Goal: Task Accomplishment & Management: Manage account settings

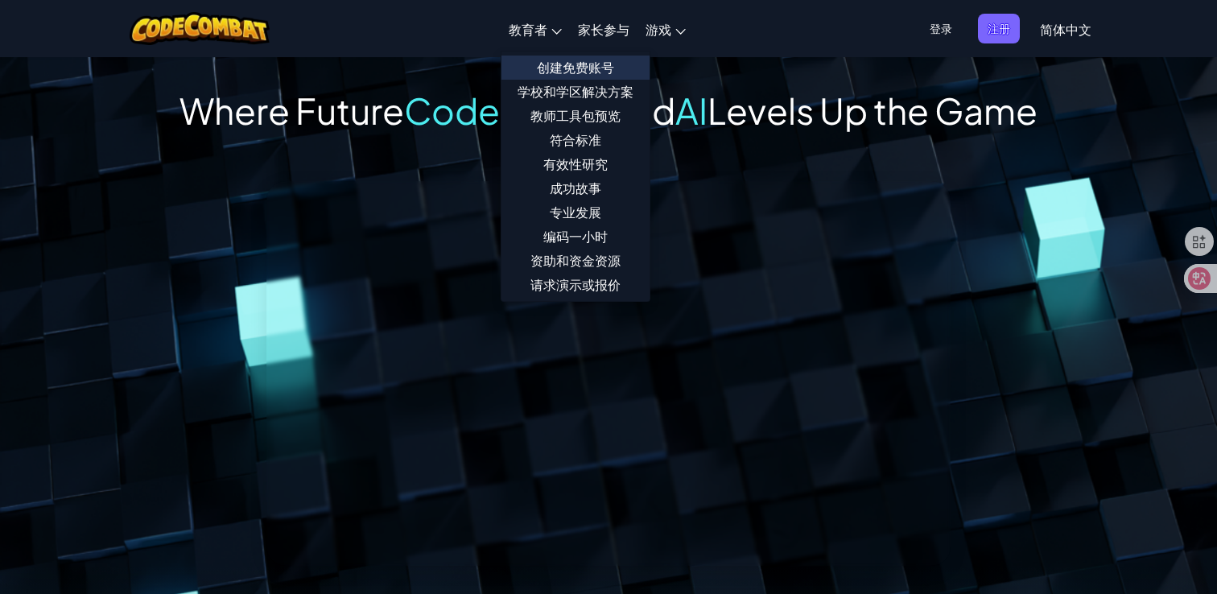
click at [580, 61] on link "创建免费账号" at bounding box center [576, 68] width 148 height 24
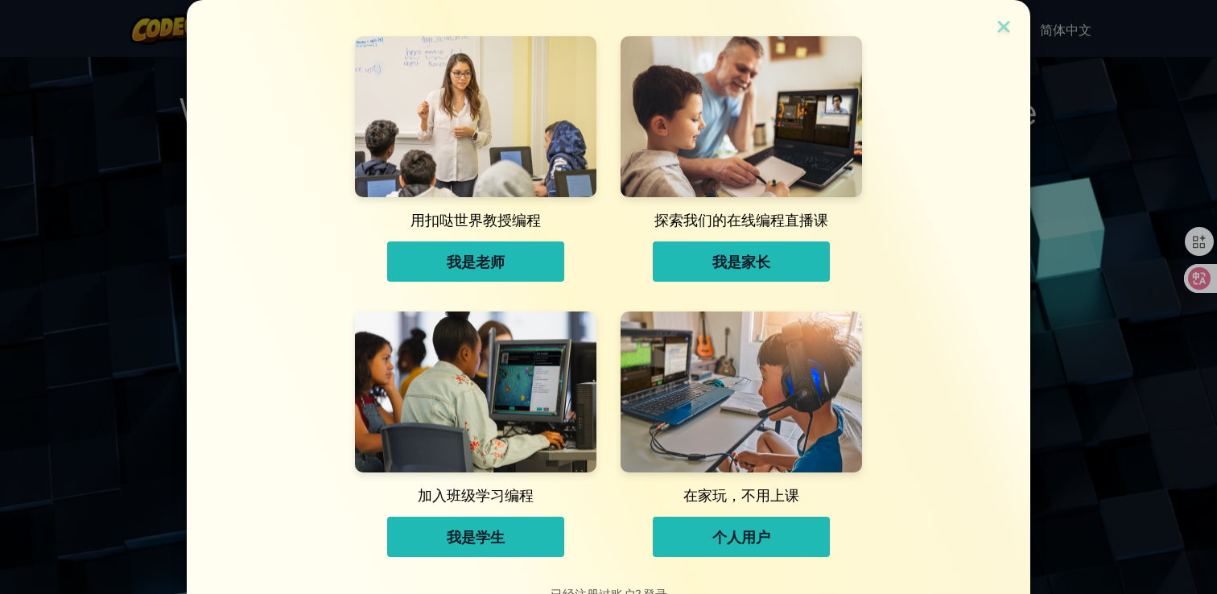
click at [485, 548] on button "我是学生" at bounding box center [475, 537] width 177 height 40
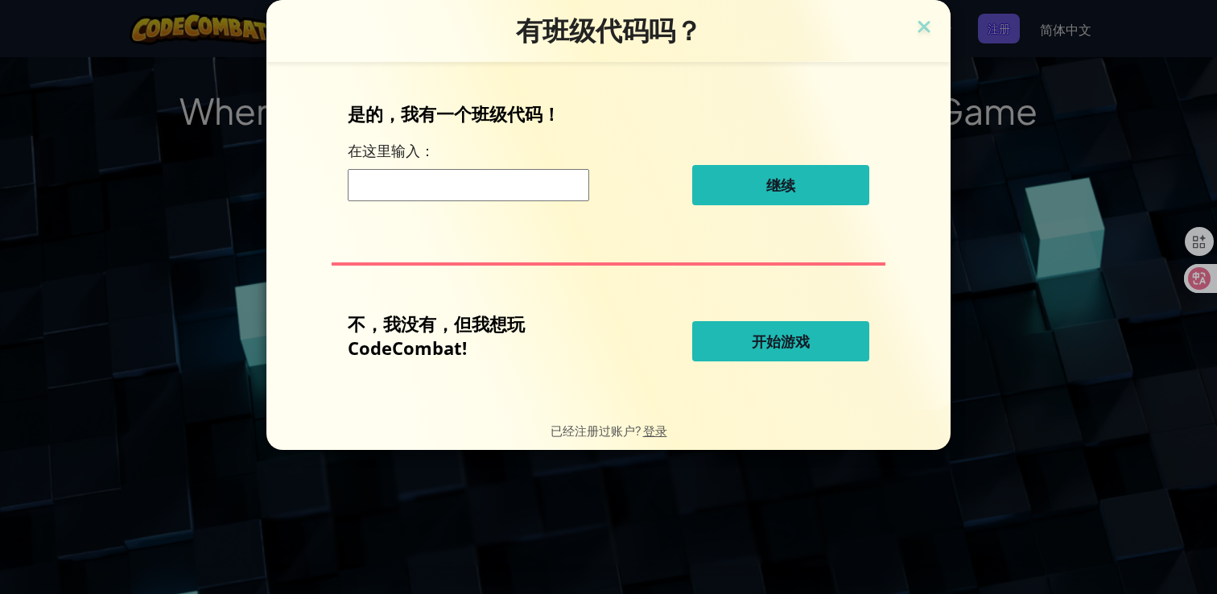
click at [481, 188] on input at bounding box center [469, 185] width 242 height 32
click at [927, 24] on img at bounding box center [924, 28] width 21 height 24
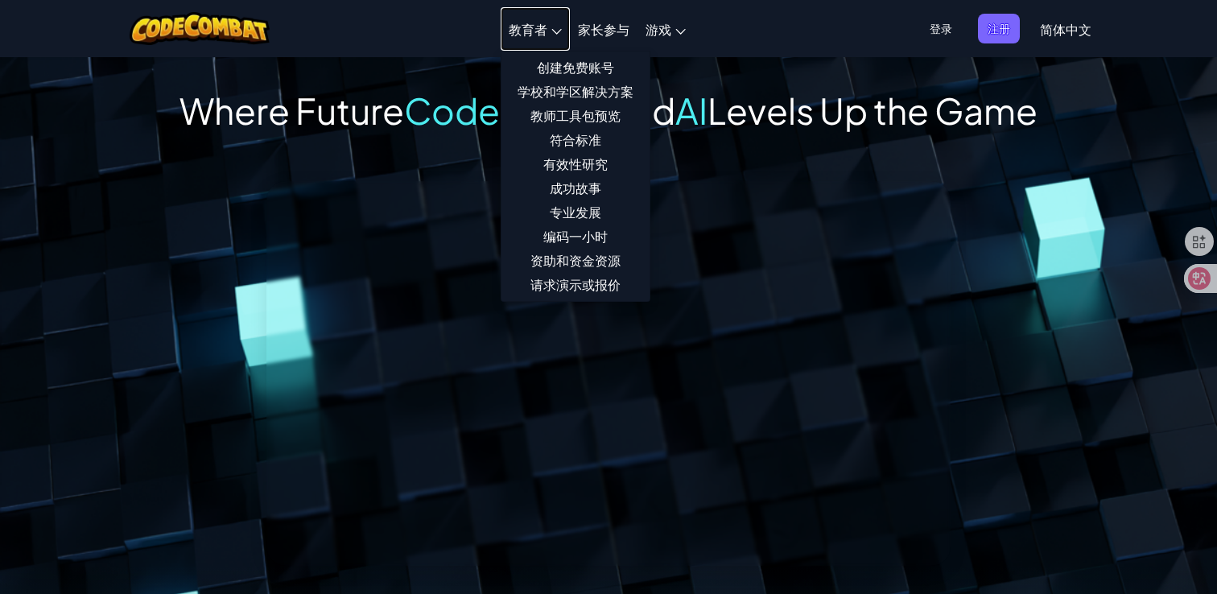
click at [554, 37] on link "教育者" at bounding box center [535, 28] width 69 height 43
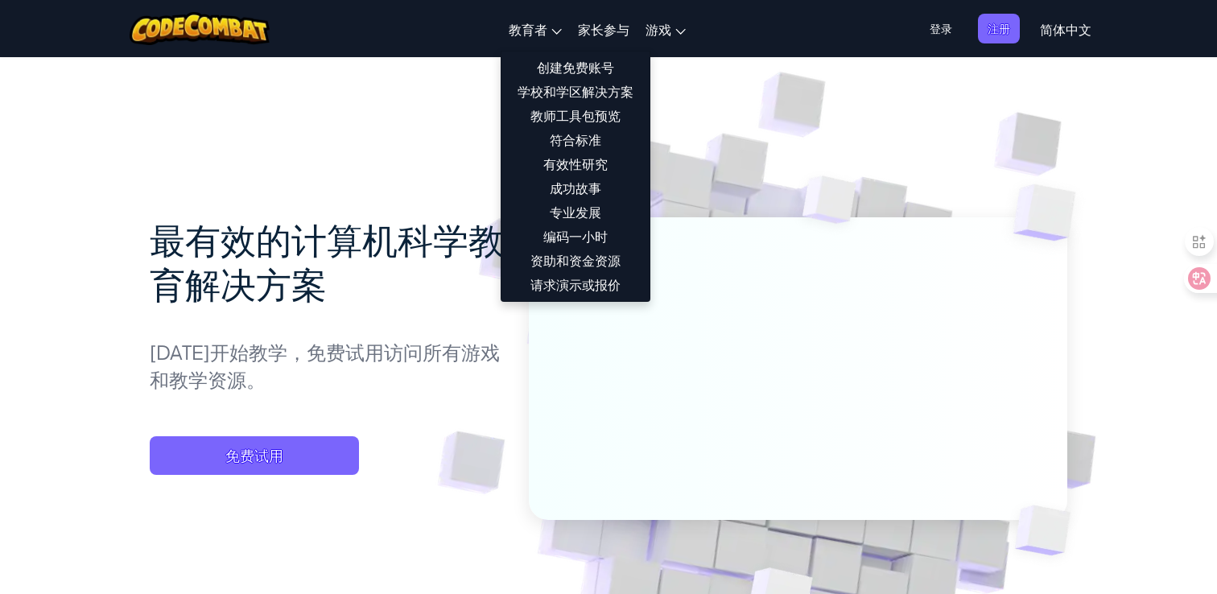
click at [567, 68] on link "创建免费账号" at bounding box center [576, 68] width 148 height 24
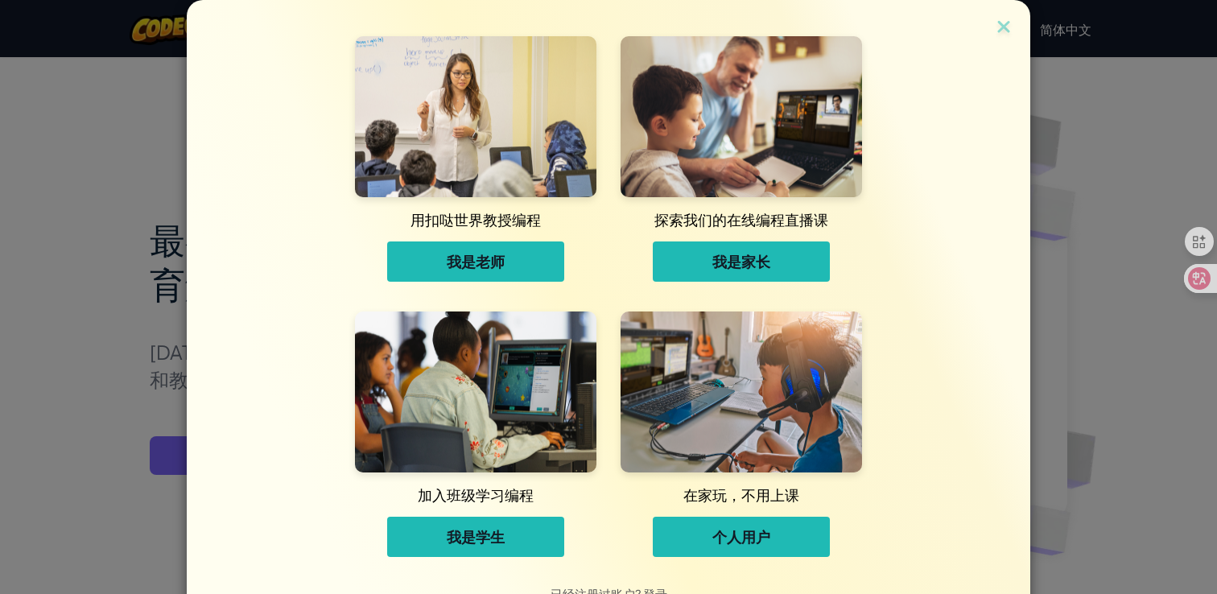
click at [513, 262] on button "我是老师" at bounding box center [475, 262] width 177 height 40
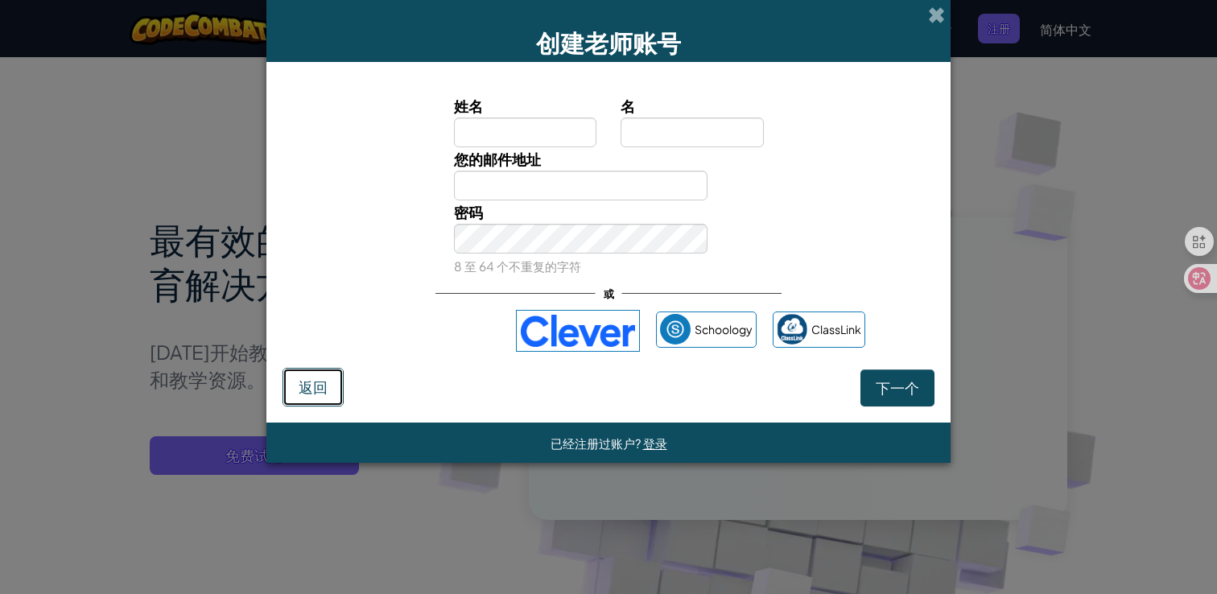
click at [327, 379] on span "返回" at bounding box center [313, 387] width 29 height 19
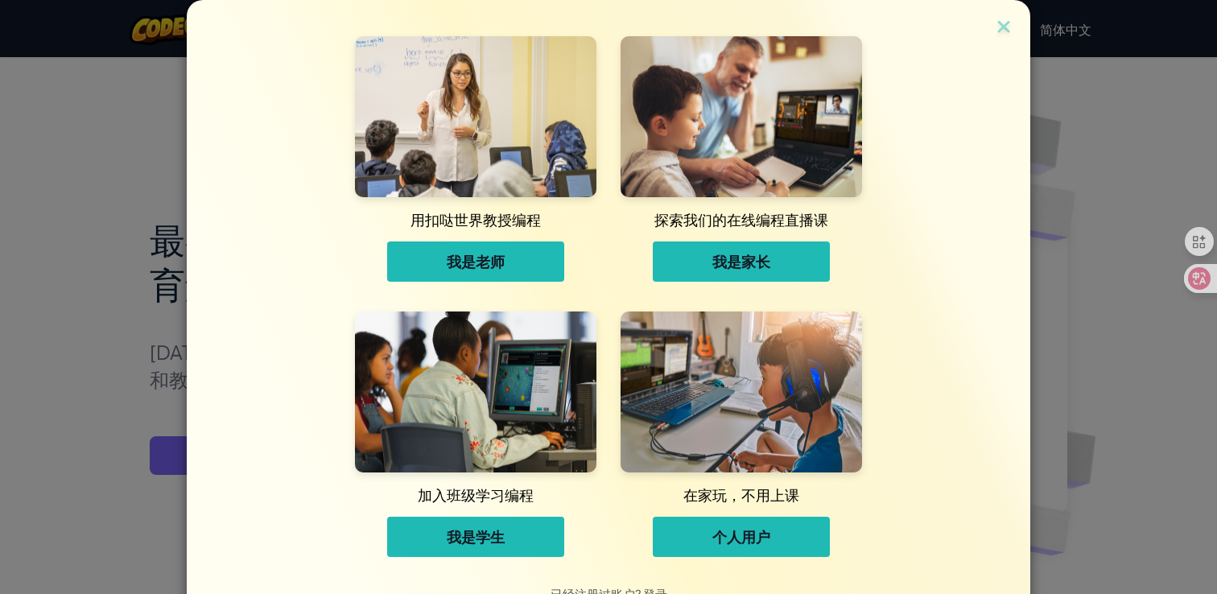
click at [718, 535] on span "个人用户" at bounding box center [742, 536] width 58 height 19
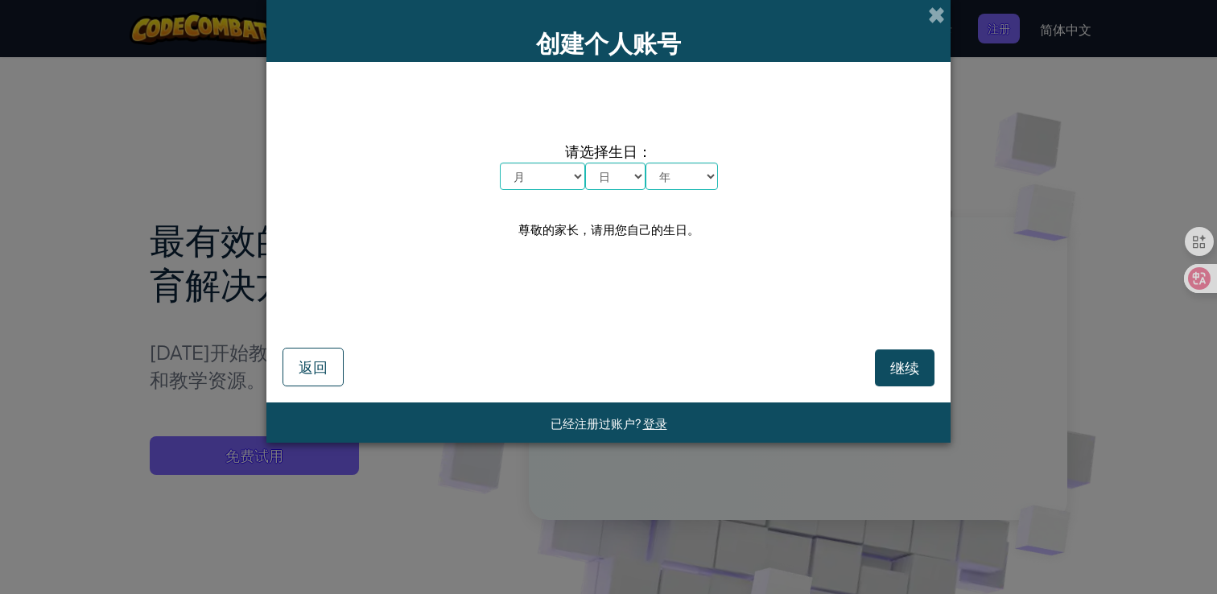
click at [565, 182] on select "月 一月 二月 三月 四月 五月 六月 七月 八月 九月 十月 十一月 十二月" at bounding box center [542, 176] width 85 height 27
select select "6"
click at [500, 163] on select "月 一月 二月 三月 四月 五月 六月 七月 八月 九月 十月 十一月 十二月" at bounding box center [542, 176] width 85 height 27
click at [625, 177] on select "日 1 2 3 4 5 6 7 8 9 10 11 12 13 14 15 16 17 18 19 20 21 22 23 24 25 26 27 28 29…" at bounding box center [615, 176] width 60 height 27
select select "20"
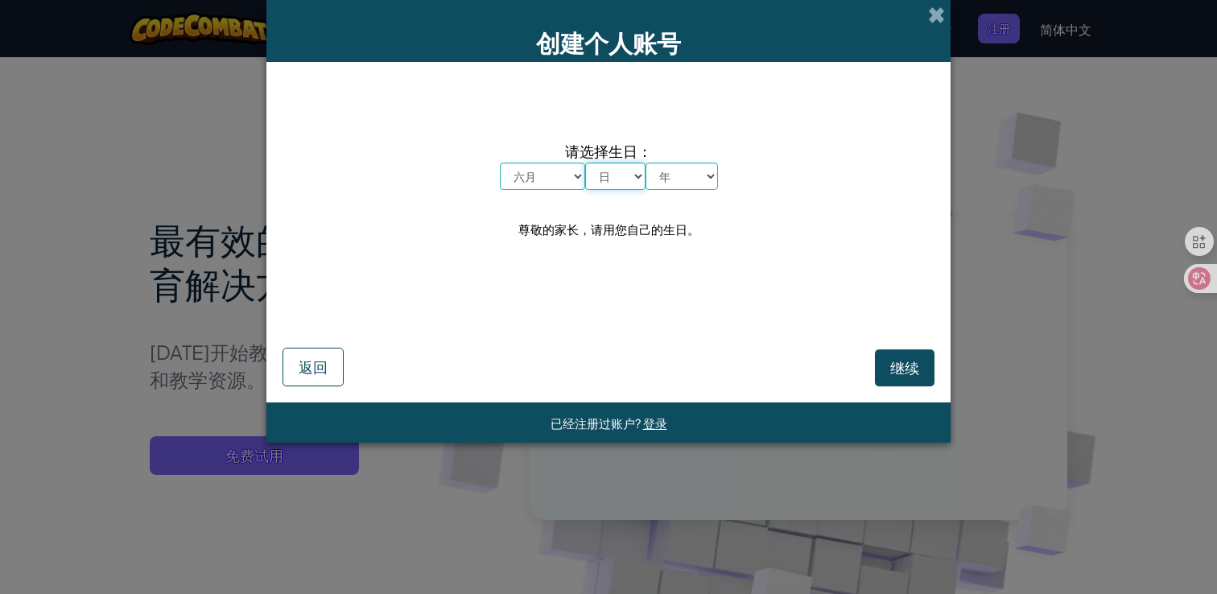
click at [585, 163] on select "日 1 2 3 4 5 6 7 8 9 10 11 12 13 14 15 16 17 18 19 20 21 22 23 24 25 26 27 28 29…" at bounding box center [615, 176] width 60 height 27
click at [691, 180] on select "年 2025 2024 2023 2022 2021 2020 2019 2018 2017 2016 2015 2014 2013 2012 2011 20…" at bounding box center [682, 176] width 72 height 27
select select "1991"
click at [646, 163] on select "年 2025 2024 2023 2022 2021 2020 2019 2018 2017 2016 2015 2014 2013 2012 2011 20…" at bounding box center [682, 176] width 72 height 27
click at [902, 372] on span "继续" at bounding box center [904, 367] width 29 height 19
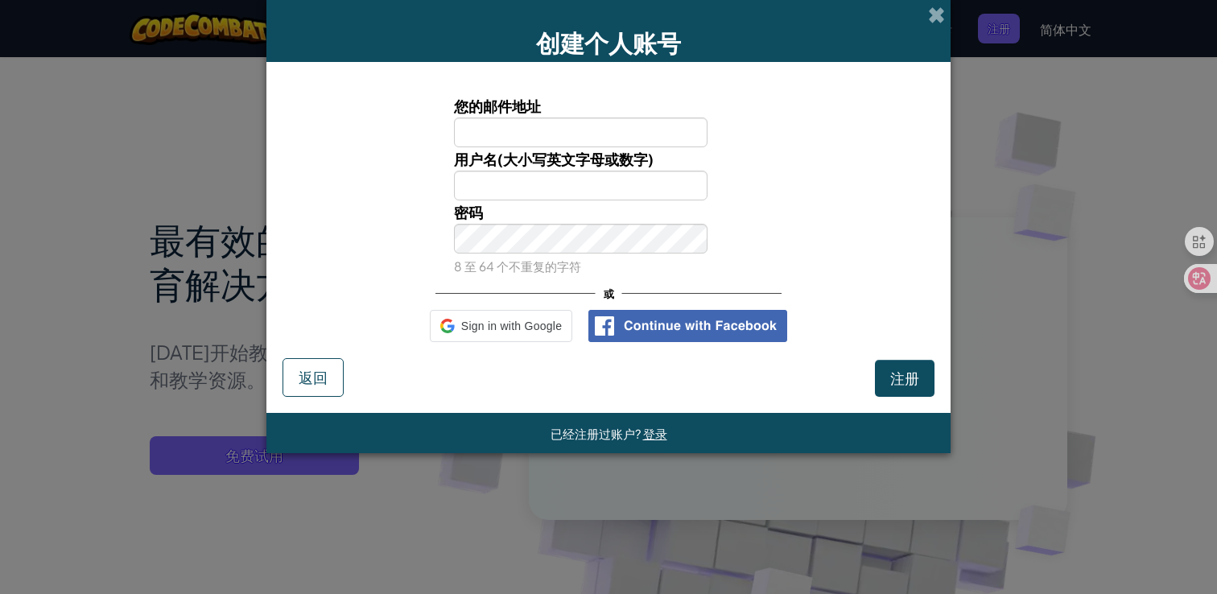
click at [536, 134] on input "您的邮件地址" at bounding box center [581, 133] width 254 height 30
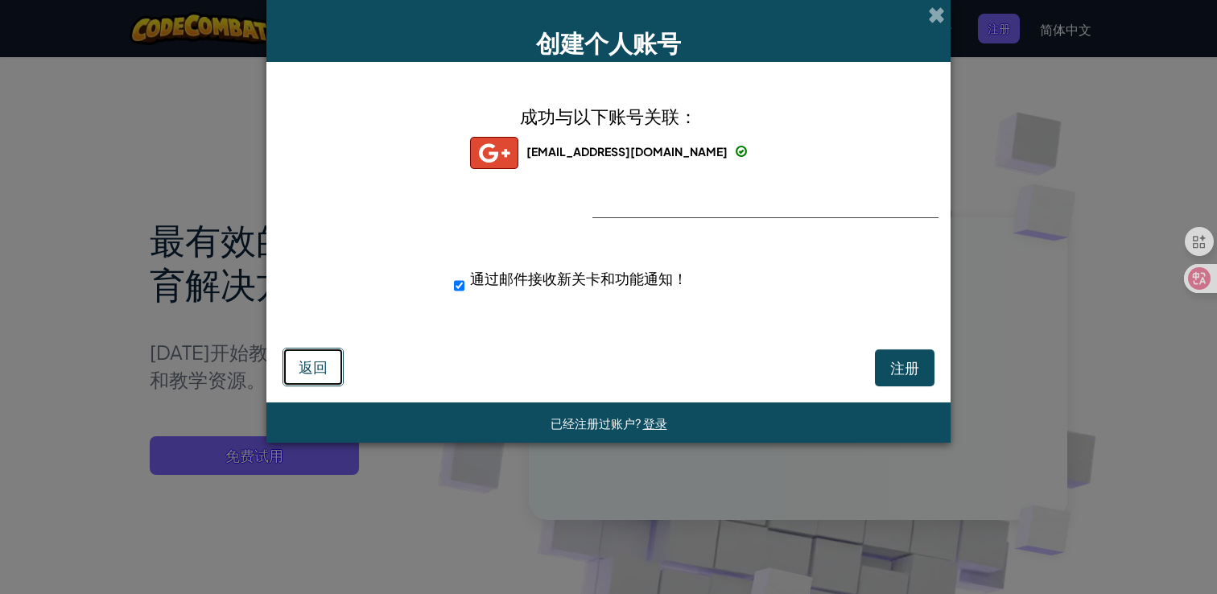
click at [318, 373] on span "返回" at bounding box center [313, 366] width 29 height 19
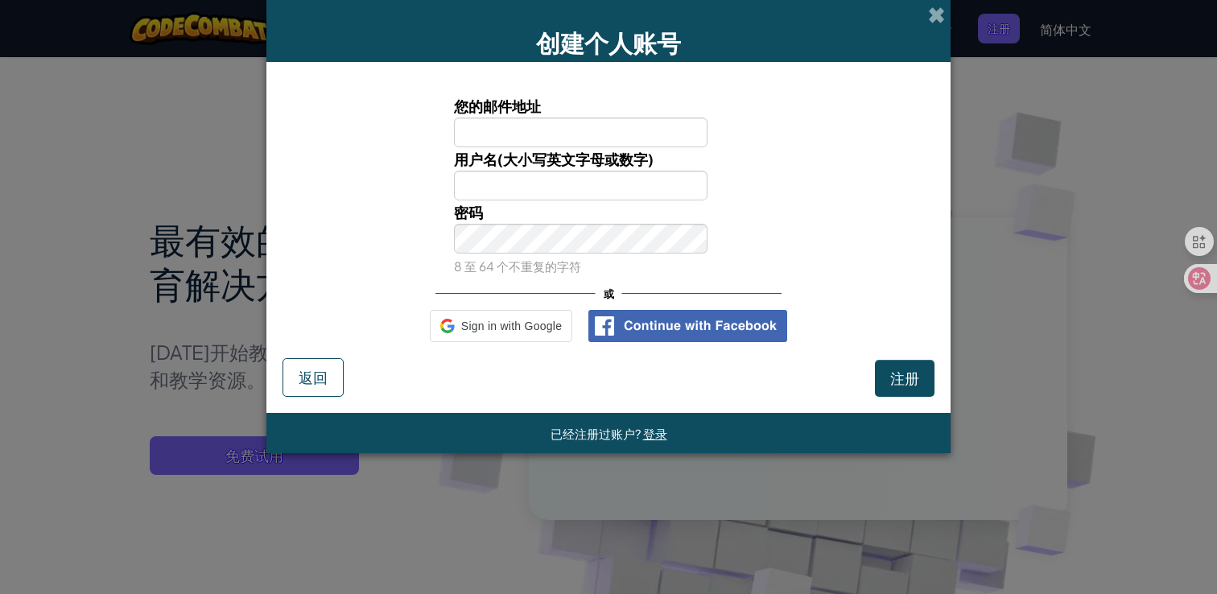
click at [527, 129] on input "您的邮件地址" at bounding box center [581, 133] width 254 height 30
type input "w"
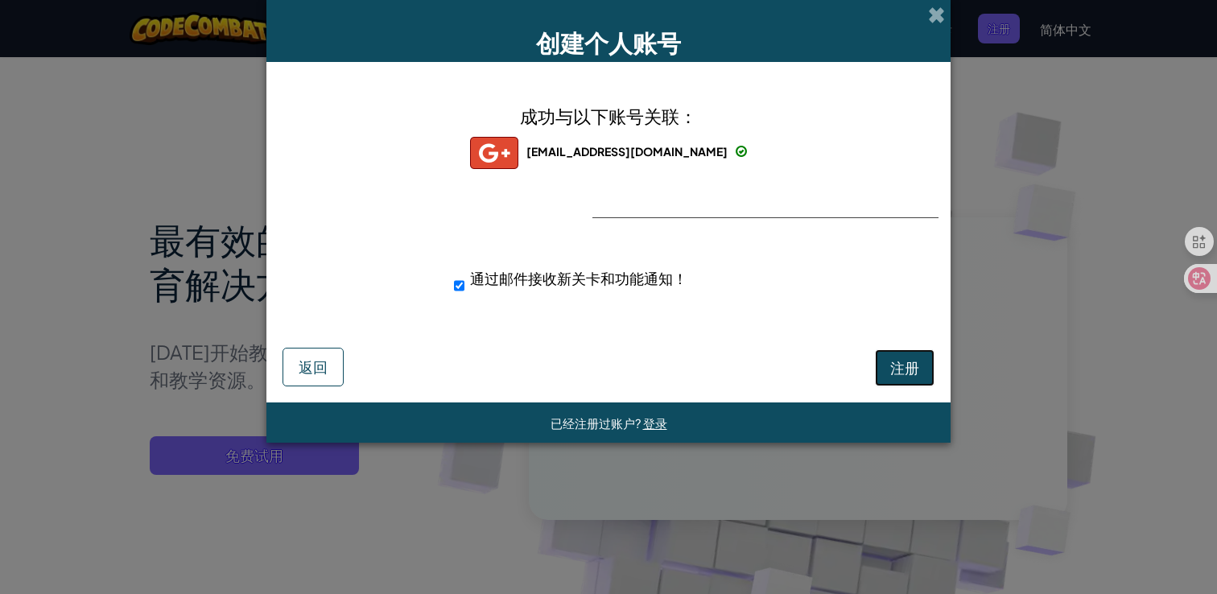
click at [901, 364] on span "注册" at bounding box center [904, 367] width 29 height 19
click at [899, 363] on button "注册" at bounding box center [905, 367] width 60 height 37
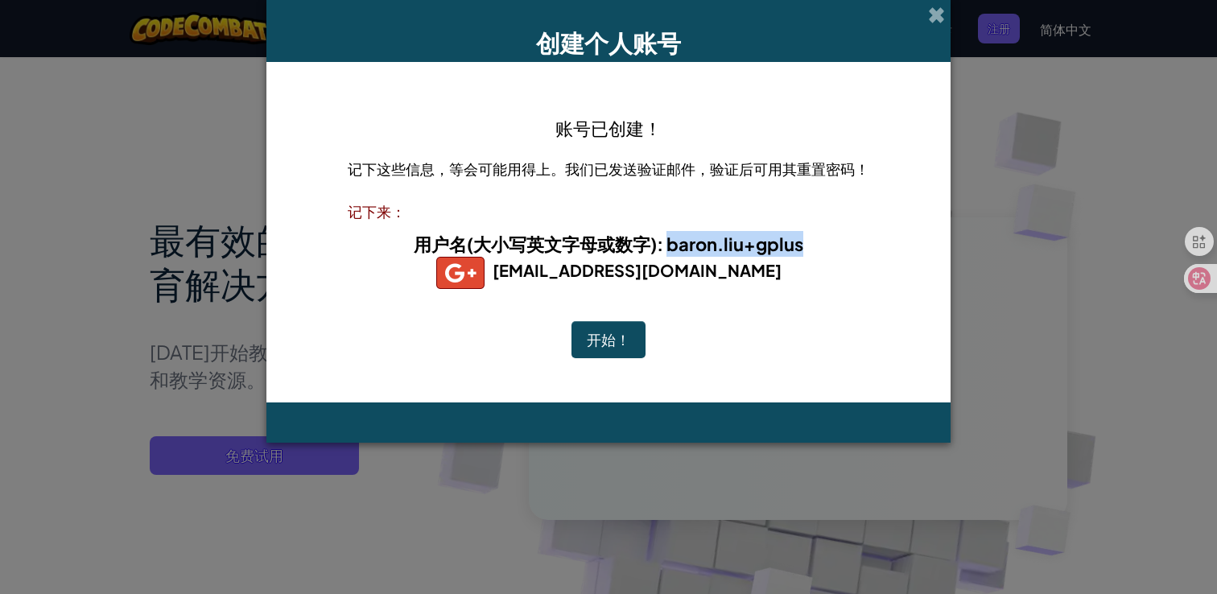
drag, startPoint x: 667, startPoint y: 247, endPoint x: 814, endPoint y: 247, distance: 146.5
click at [814, 247] on h4 "用户名(大小写英文字母或数字) : baron.liu+gplus" at bounding box center [609, 244] width 490 height 26
copy b "baron.liu+gplus"
click at [616, 339] on button "开始！" at bounding box center [609, 339] width 74 height 37
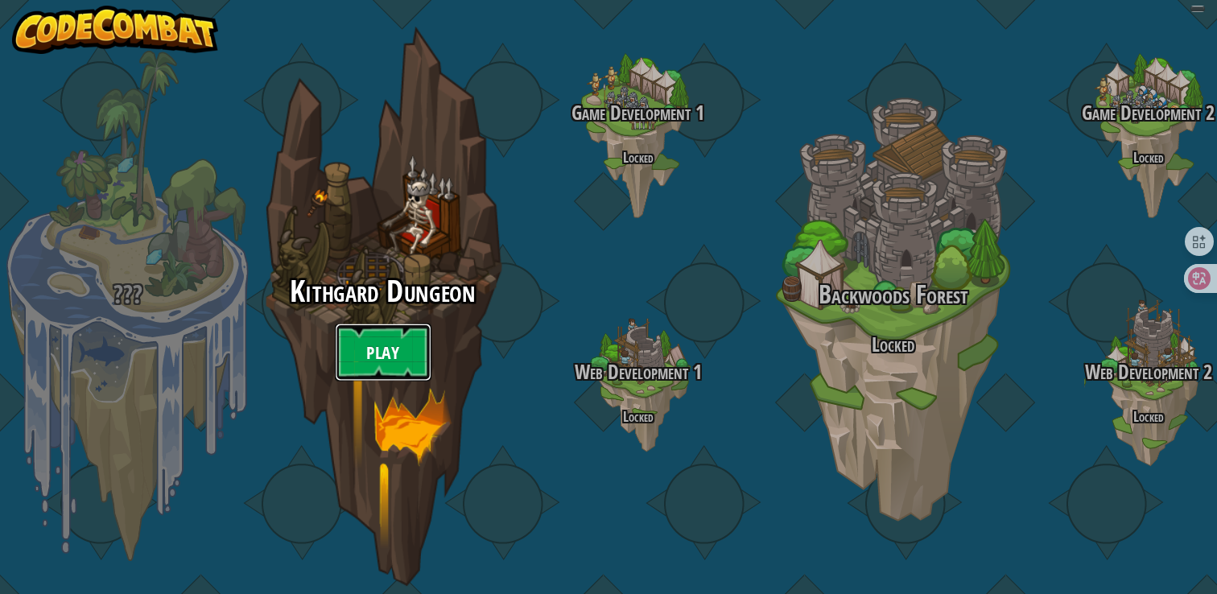
click at [389, 369] on link "Play" at bounding box center [383, 353] width 97 height 58
select select "zh-HANS"
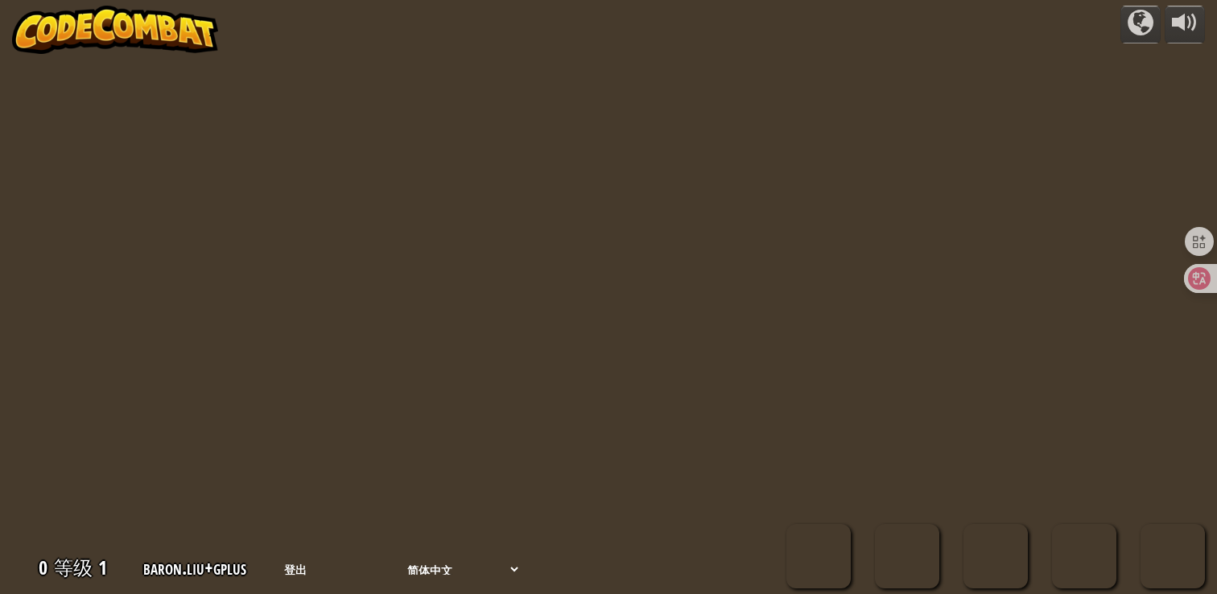
select select "zh-HANS"
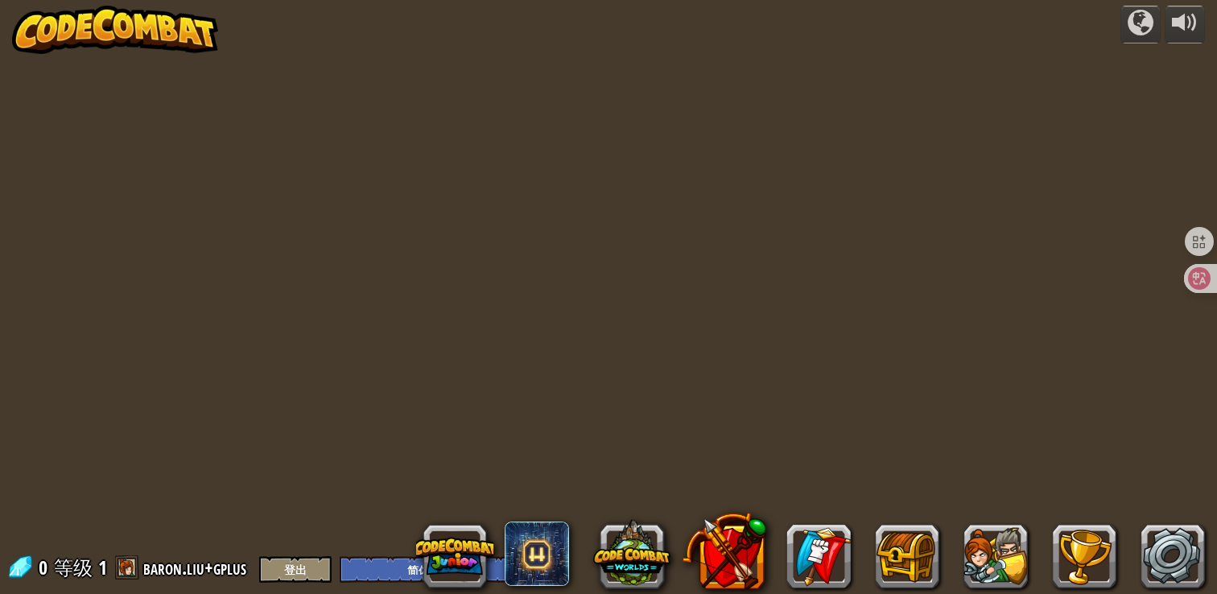
select select "zh-HANS"
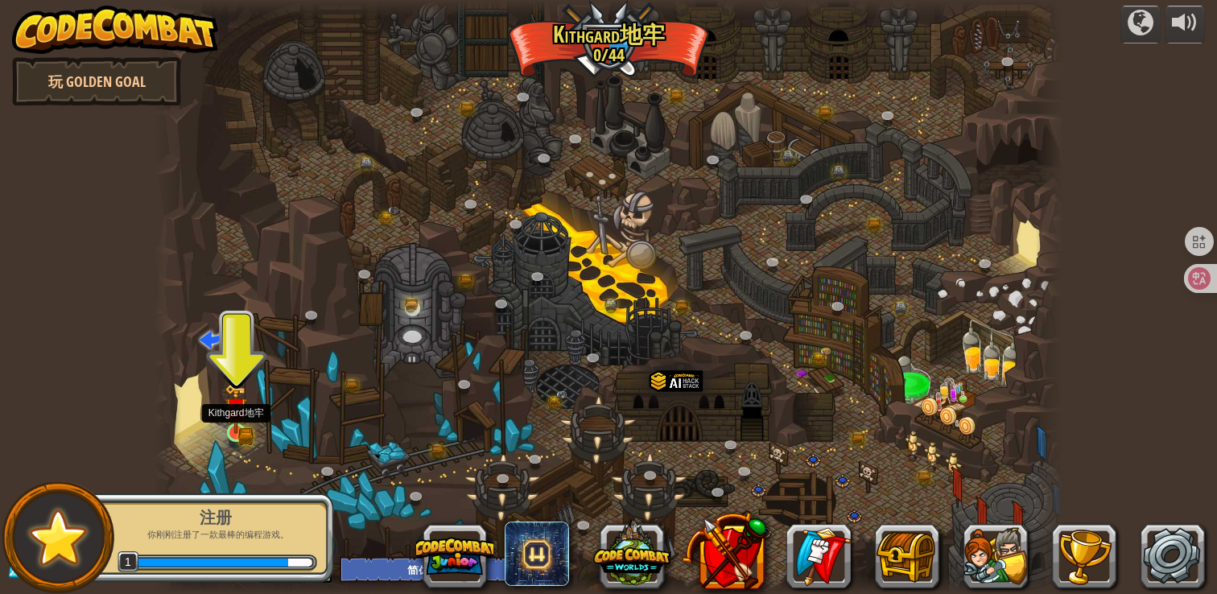
click at [237, 432] on img at bounding box center [236, 409] width 23 height 50
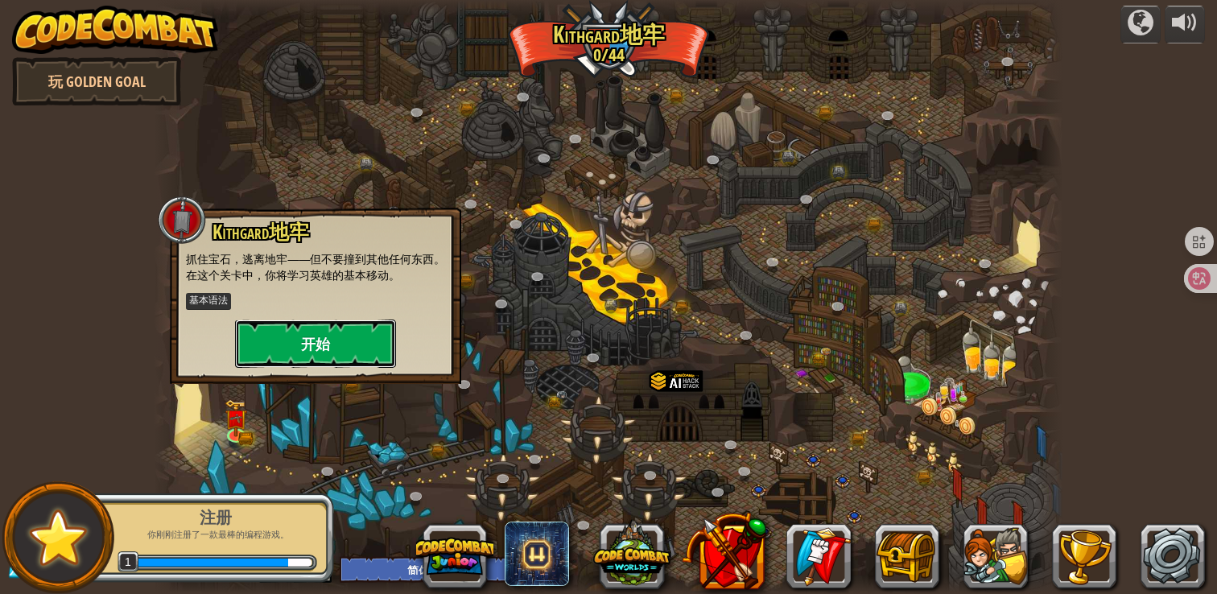
click at [349, 345] on button "开始" at bounding box center [315, 344] width 161 height 48
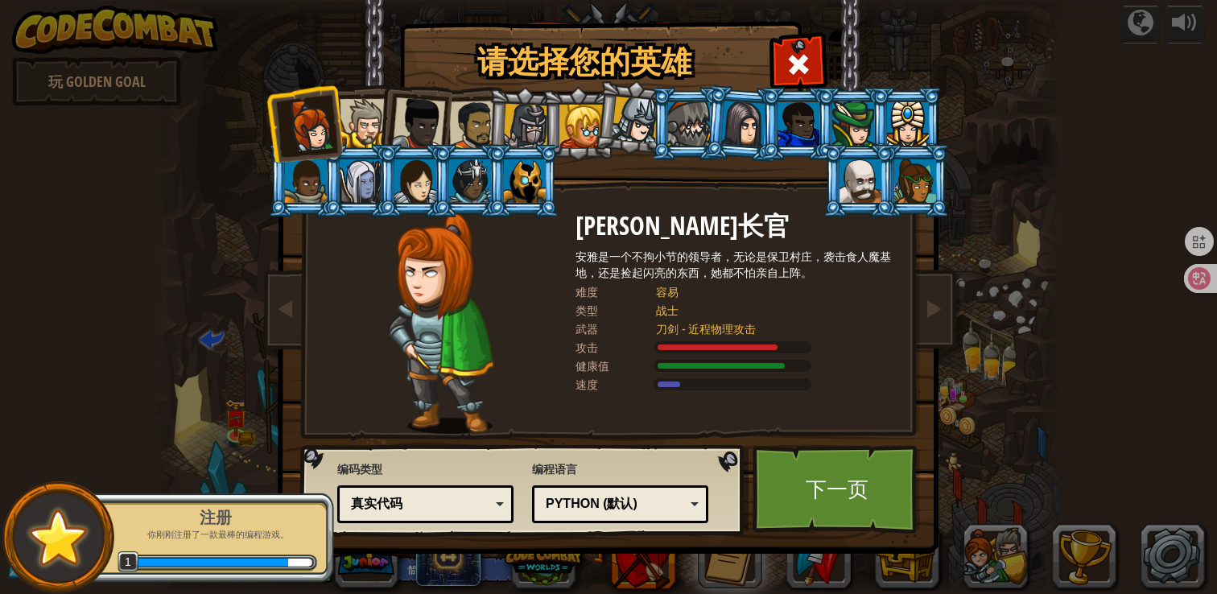
click at [470, 135] on div at bounding box center [474, 126] width 50 height 50
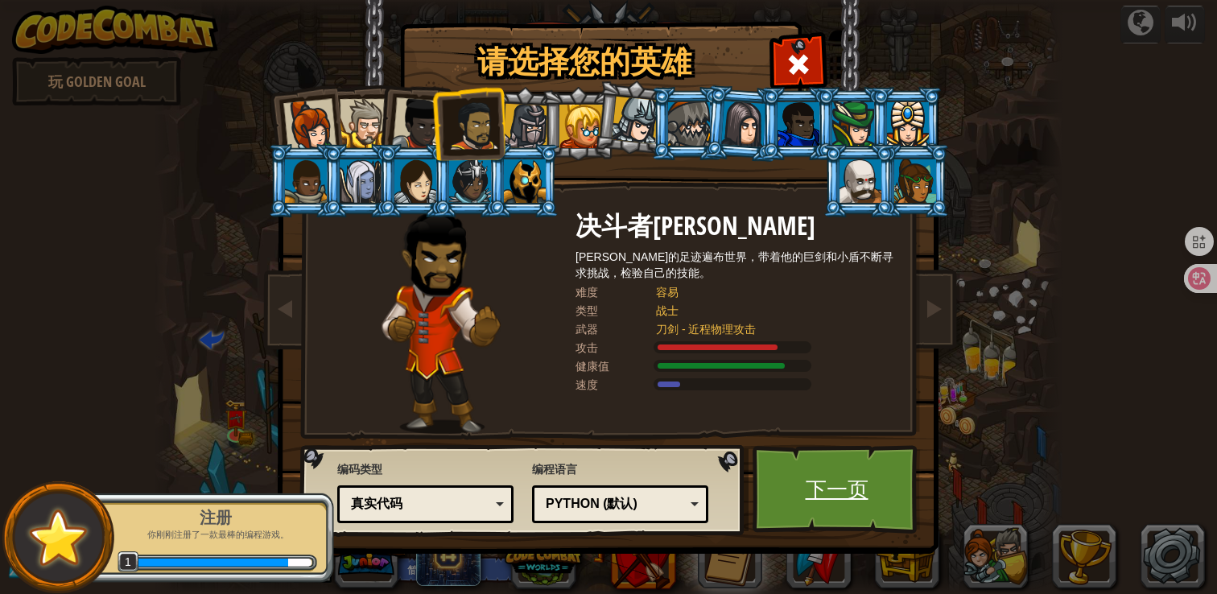
click at [820, 480] on link "下一页" at bounding box center [837, 489] width 168 height 89
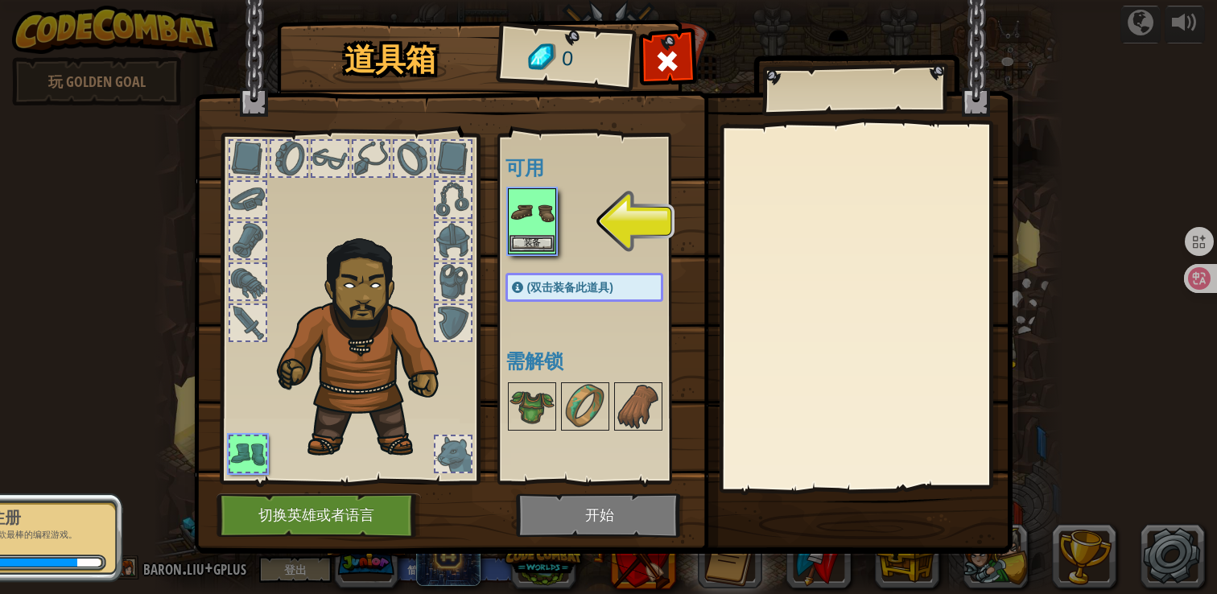
click at [540, 233] on img at bounding box center [532, 212] width 45 height 45
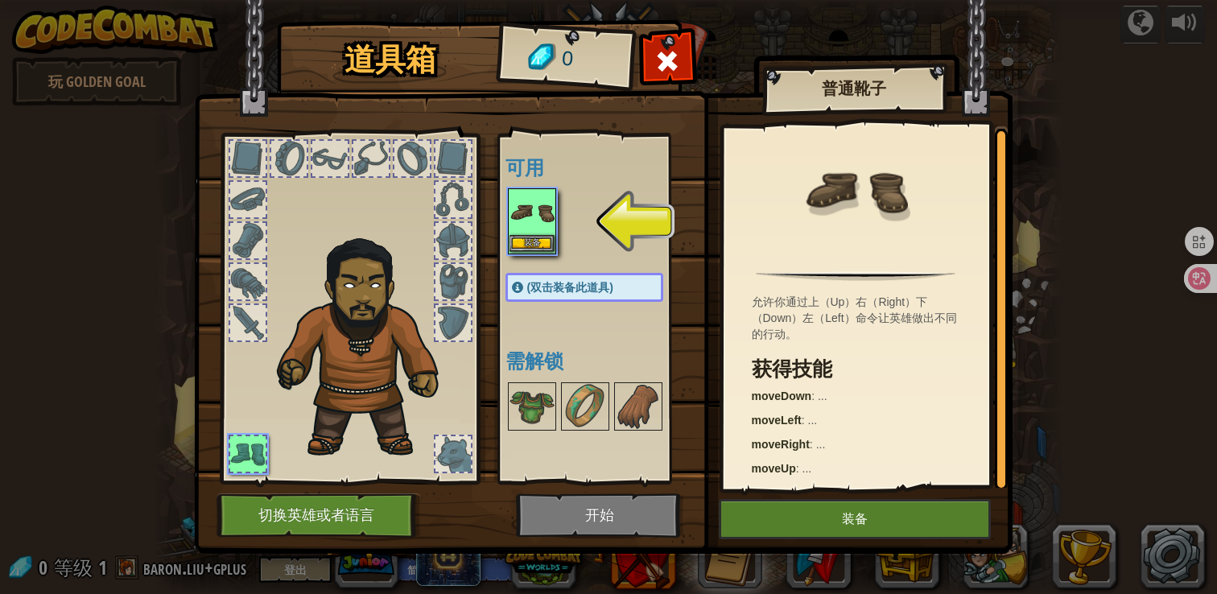
click at [534, 221] on img at bounding box center [532, 212] width 45 height 45
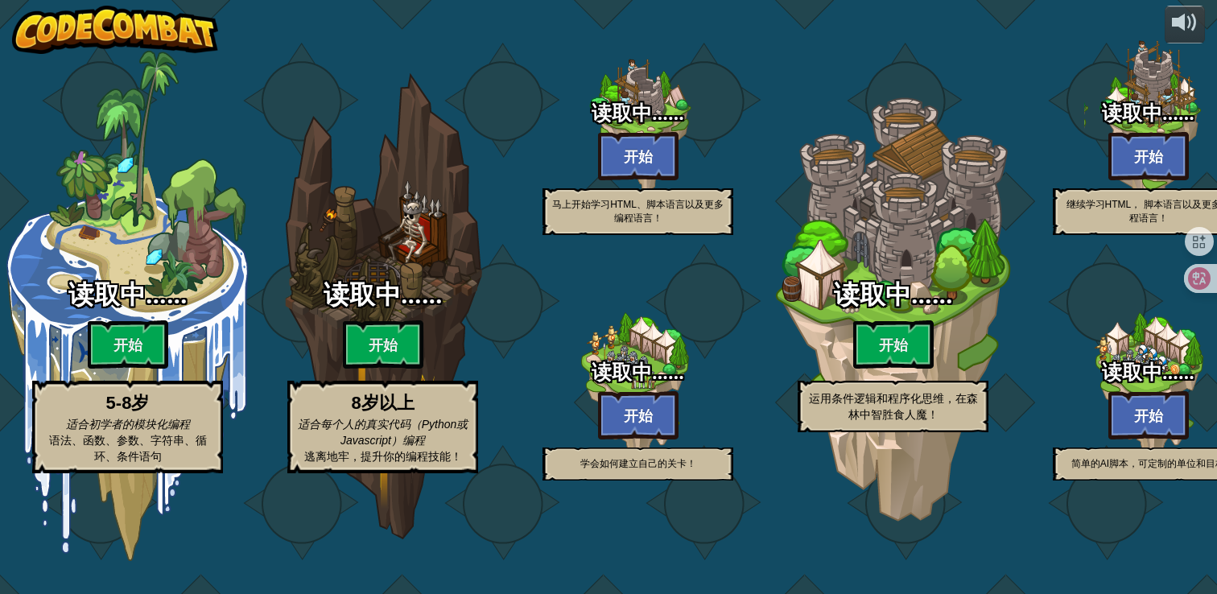
select select "zh-HANS"
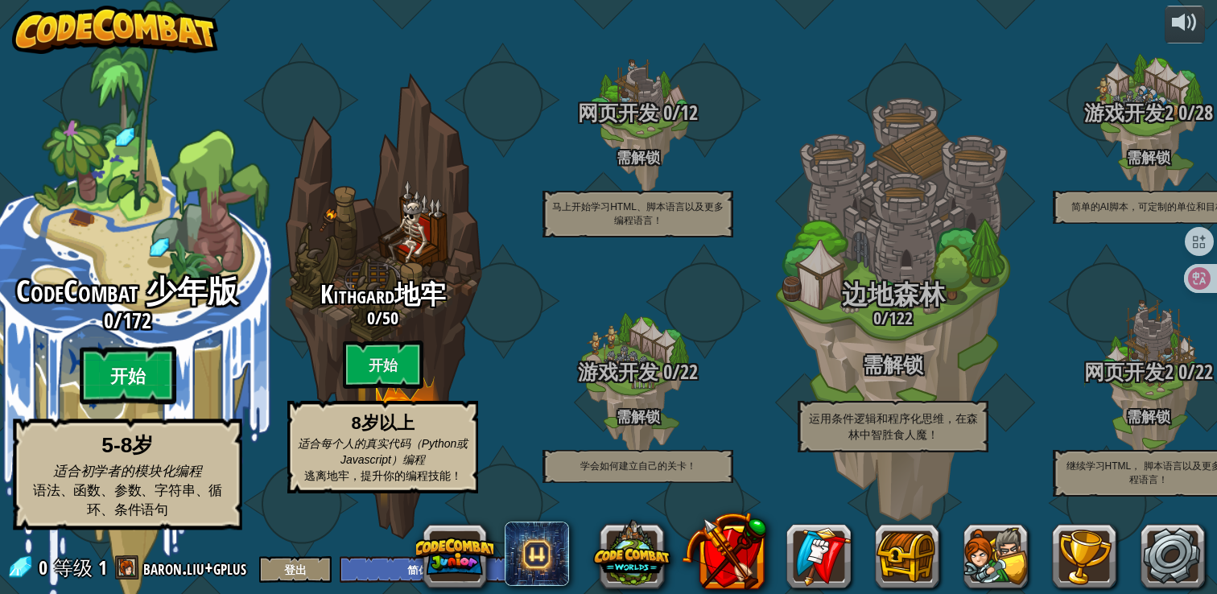
click at [134, 387] on btn "开始" at bounding box center [128, 376] width 97 height 58
select select "zh-HANS"
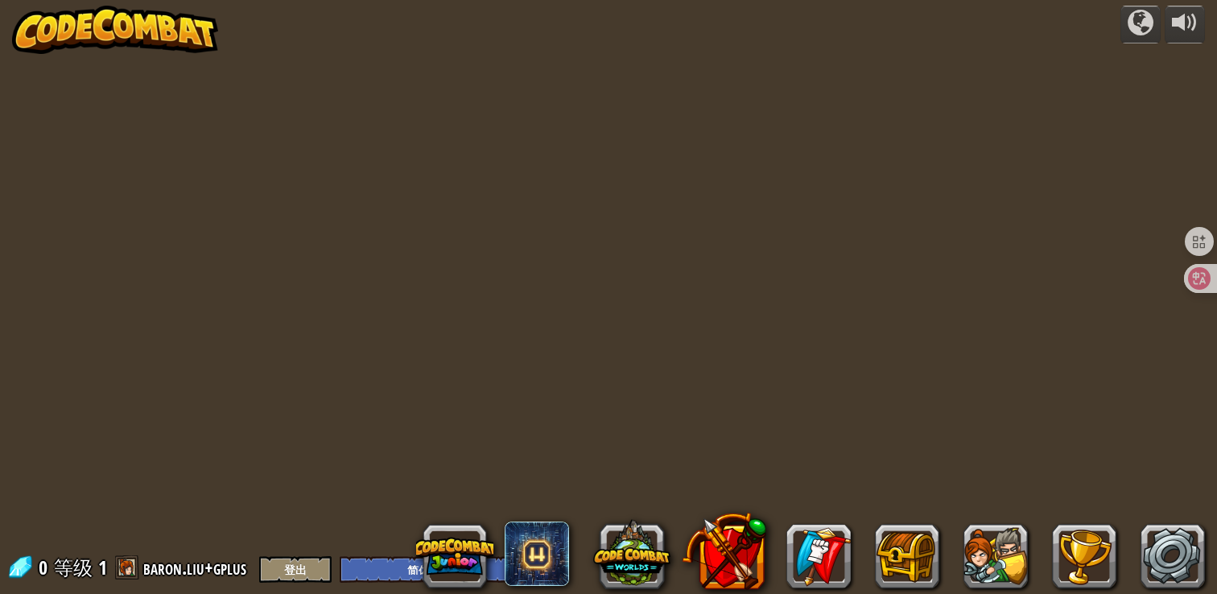
select select "zh-HANS"
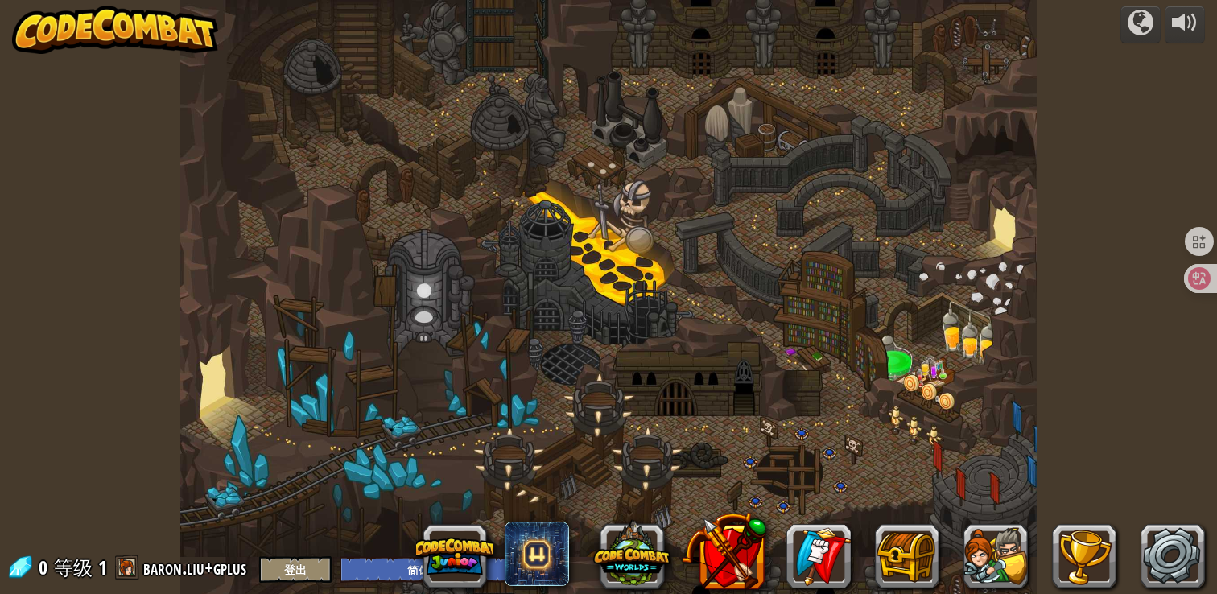
select select "zh-HANS"
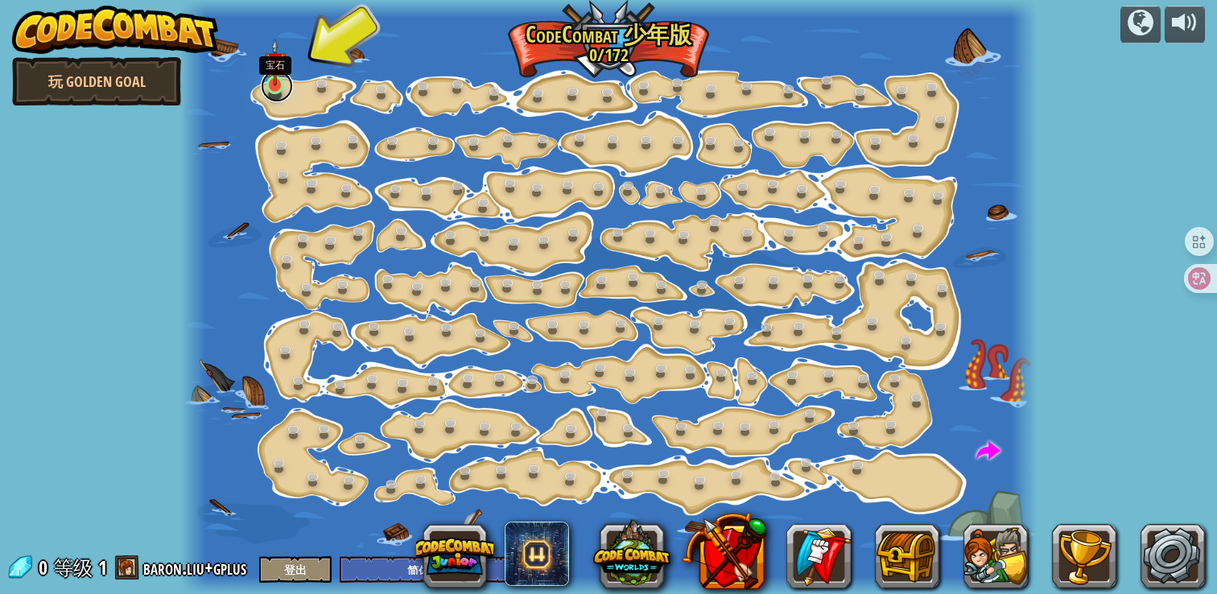
click at [278, 91] on link at bounding box center [277, 86] width 32 height 32
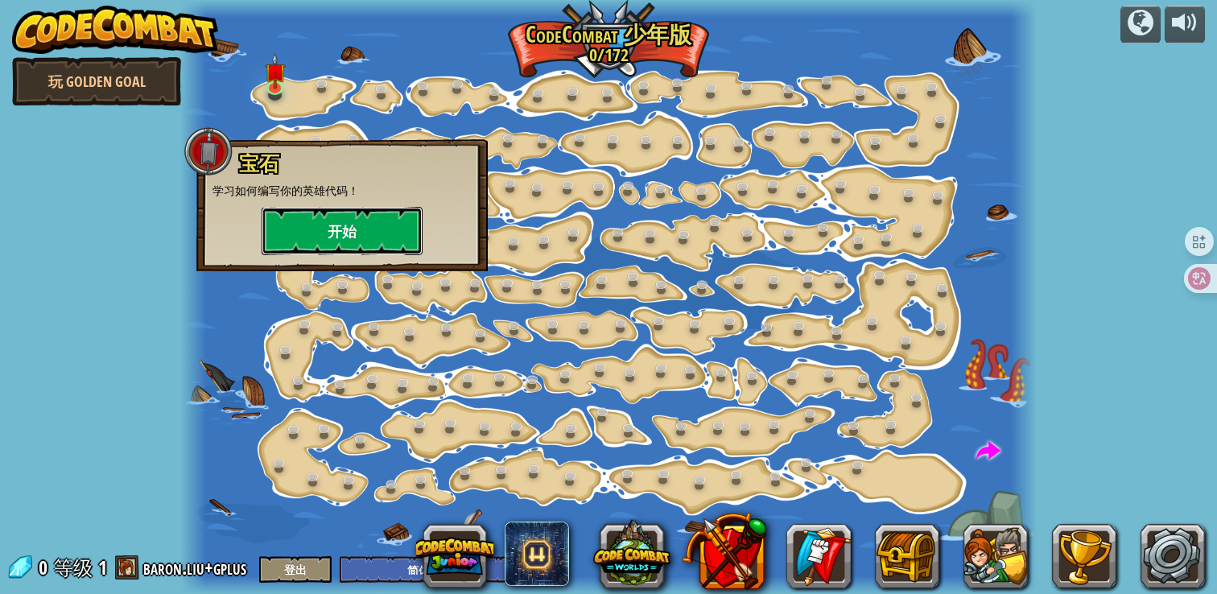
click at [382, 240] on button "开始" at bounding box center [342, 231] width 161 height 48
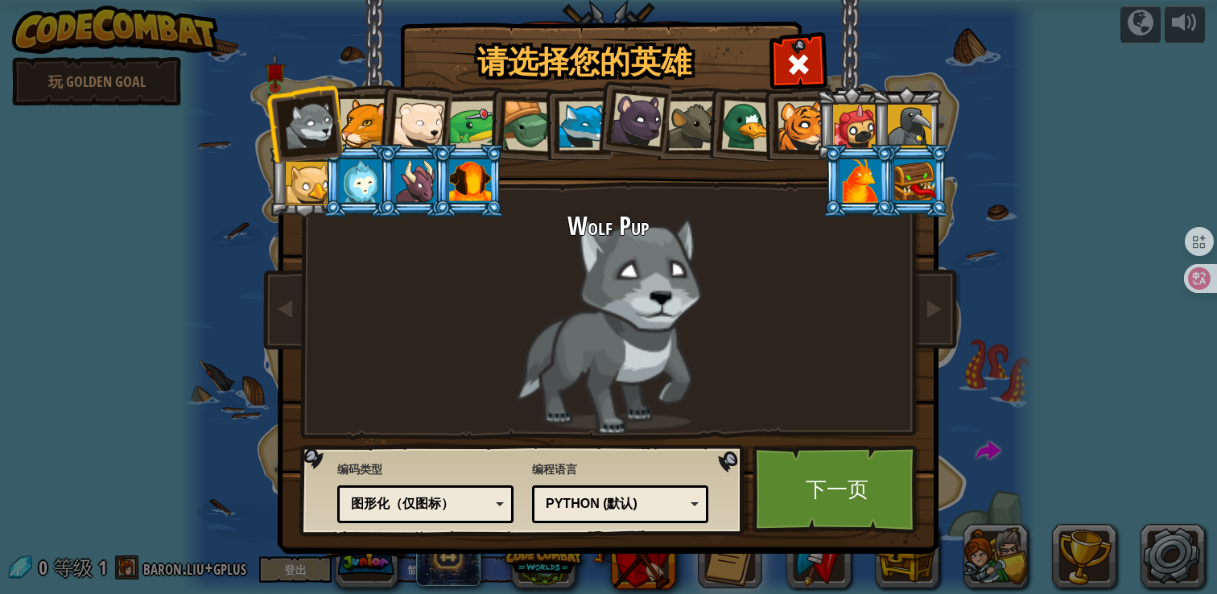
click at [425, 124] on div at bounding box center [418, 123] width 53 height 53
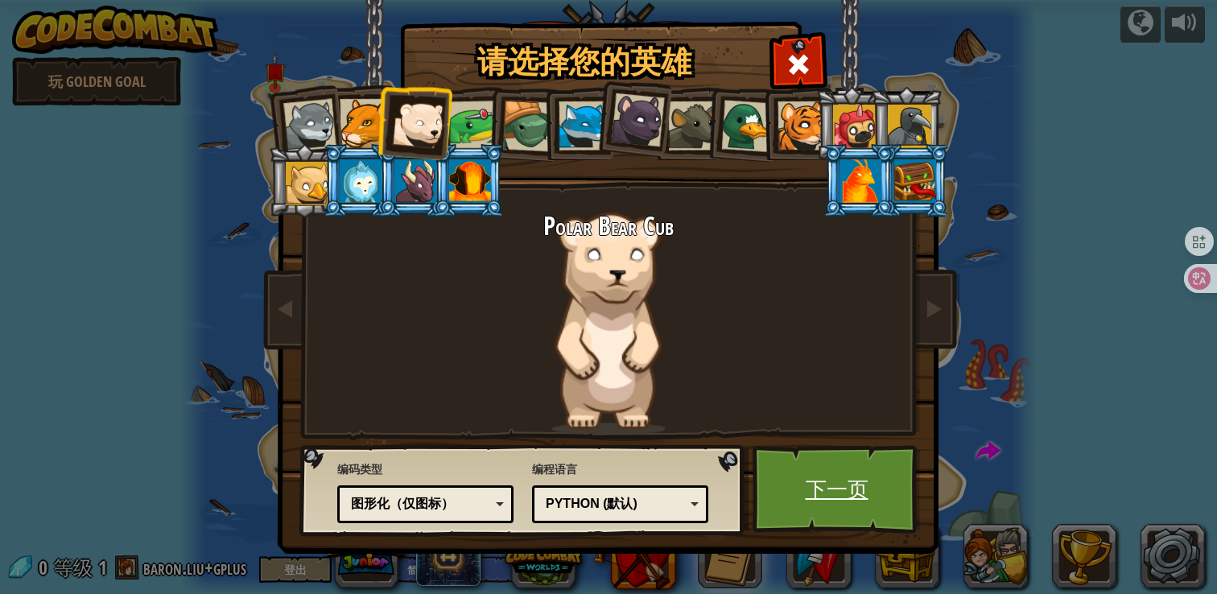
click at [826, 467] on link "下一页" at bounding box center [837, 489] width 168 height 89
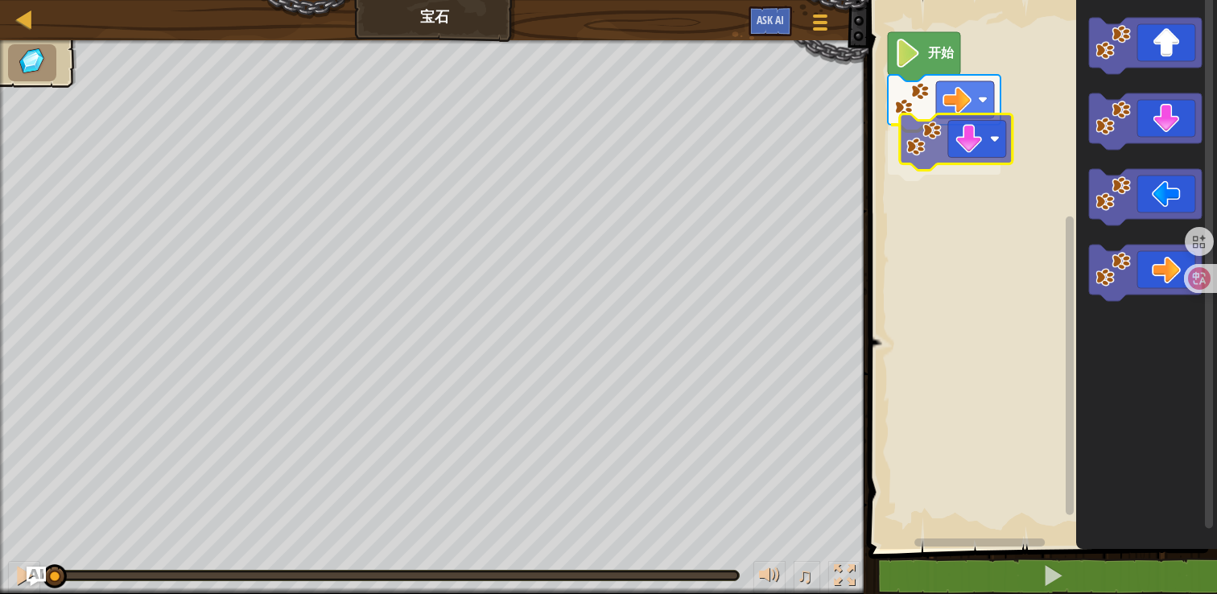
click at [964, 130] on div "开始" at bounding box center [1040, 270] width 353 height 557
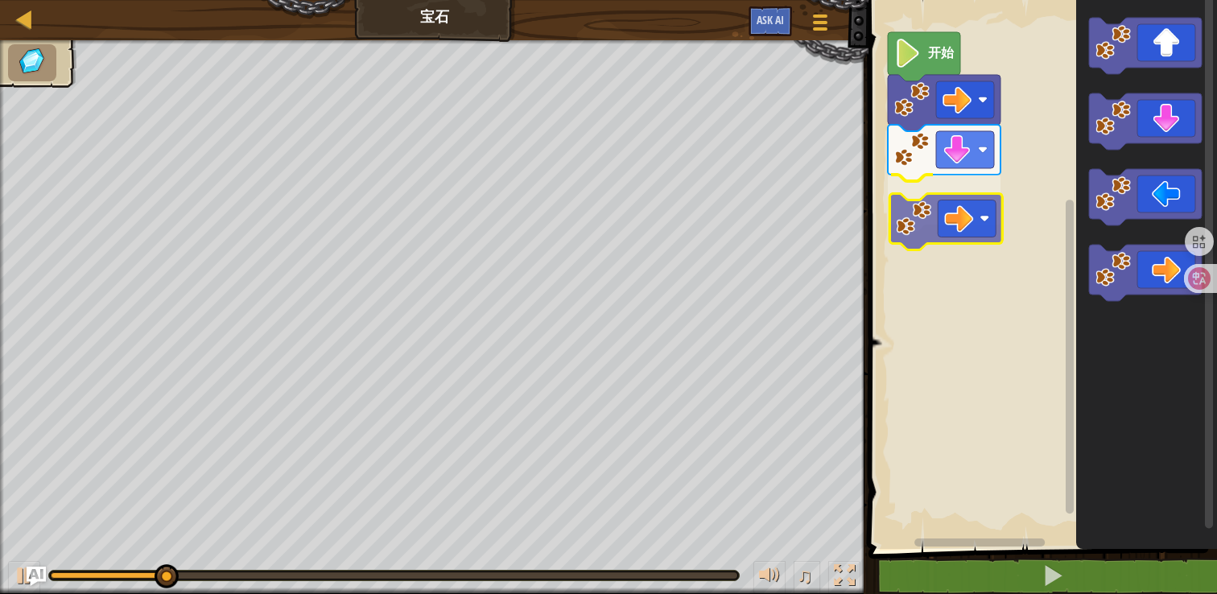
click at [948, 196] on div "开始" at bounding box center [1040, 270] width 353 height 557
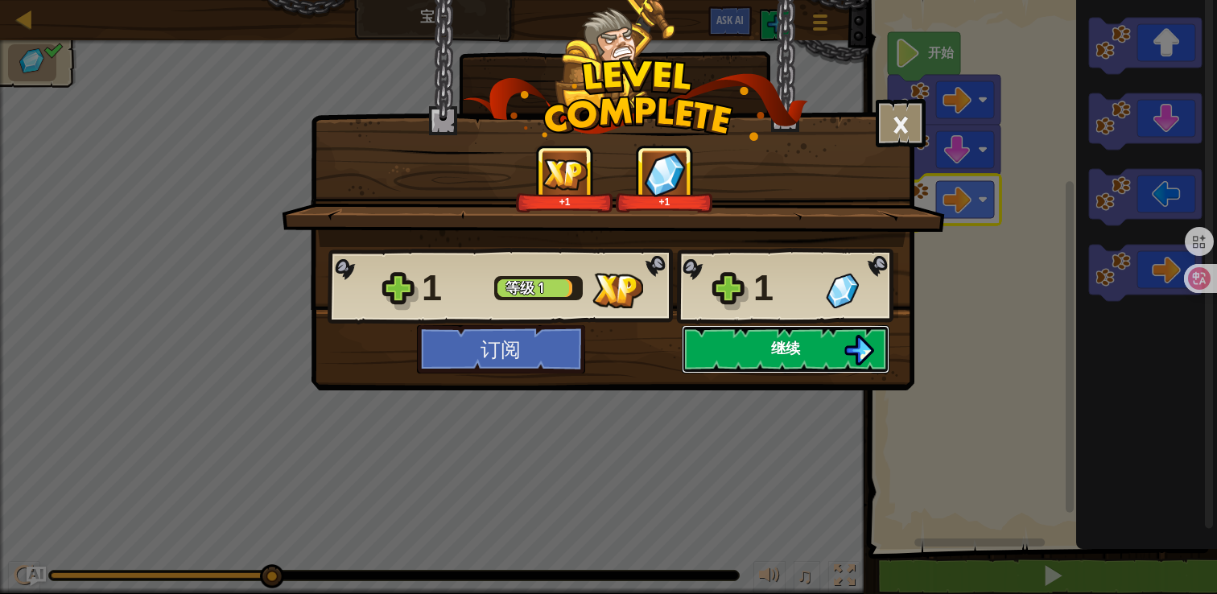
click at [747, 354] on button "继续" at bounding box center [786, 349] width 208 height 48
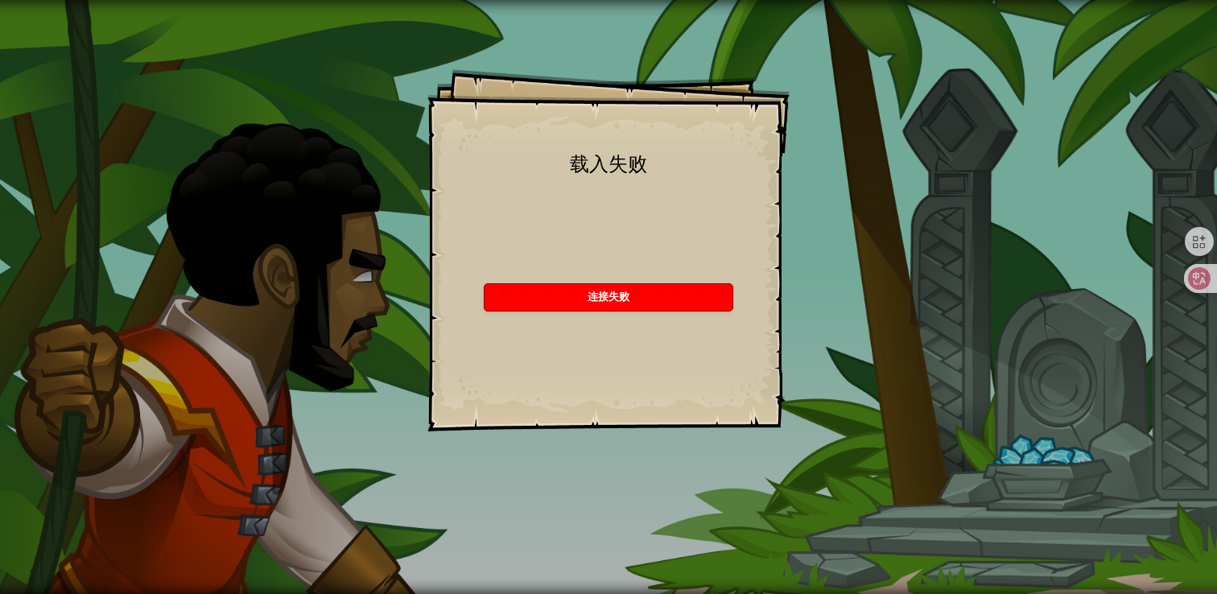
click at [637, 304] on div "连接失败" at bounding box center [609, 297] width 248 height 27
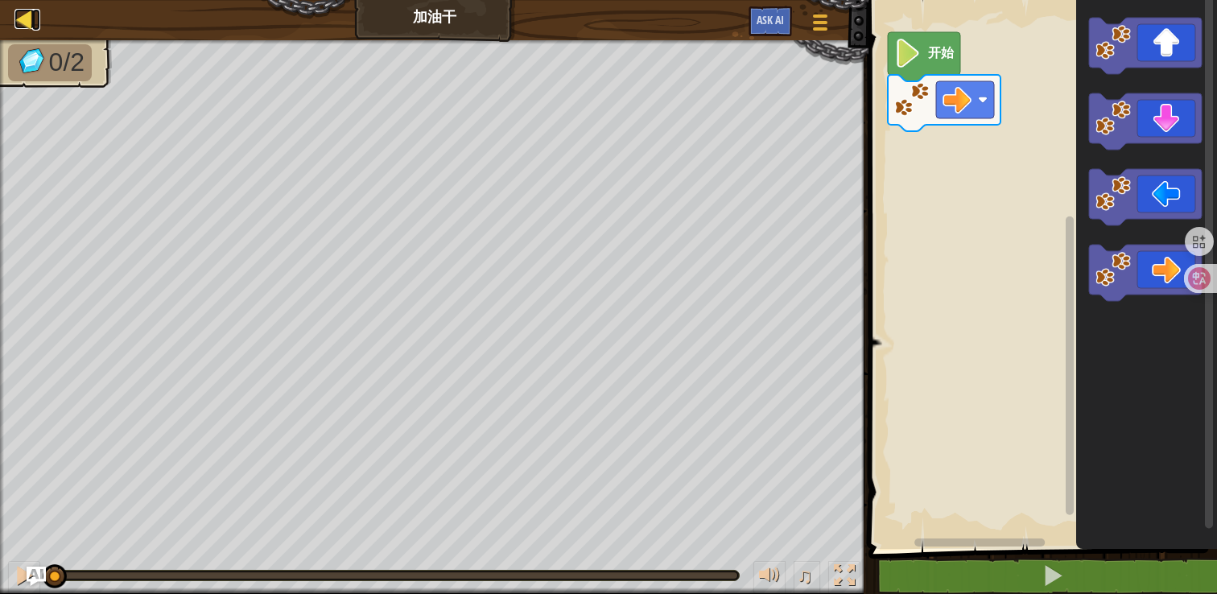
click at [26, 19] on div at bounding box center [24, 19] width 20 height 20
select select "zh-HANS"
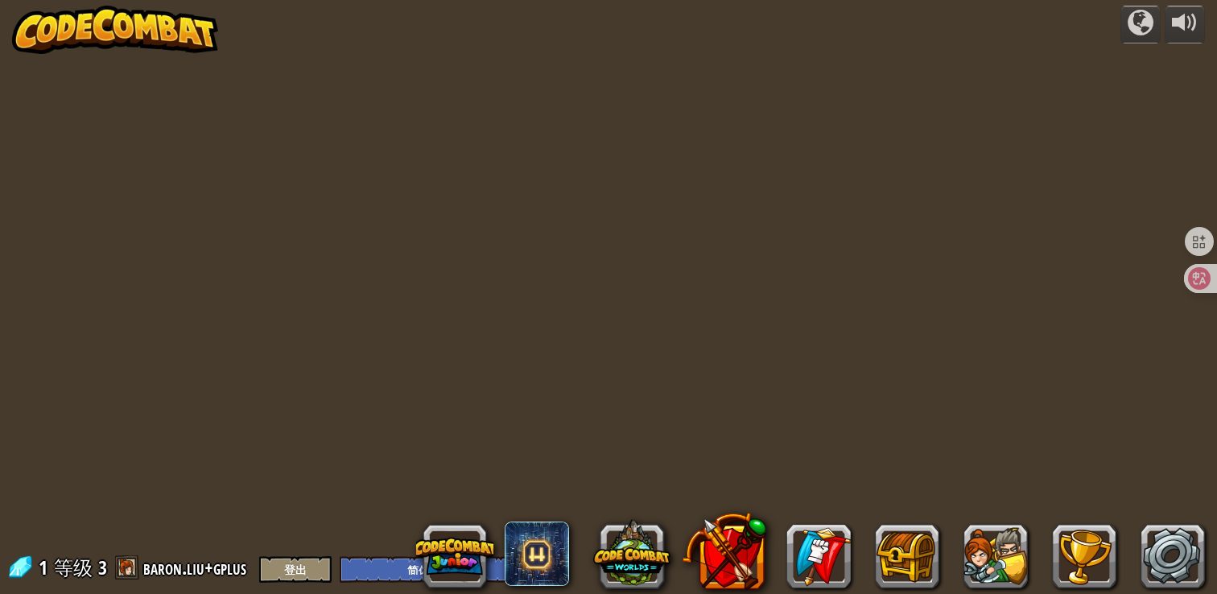
select select "zh-HANS"
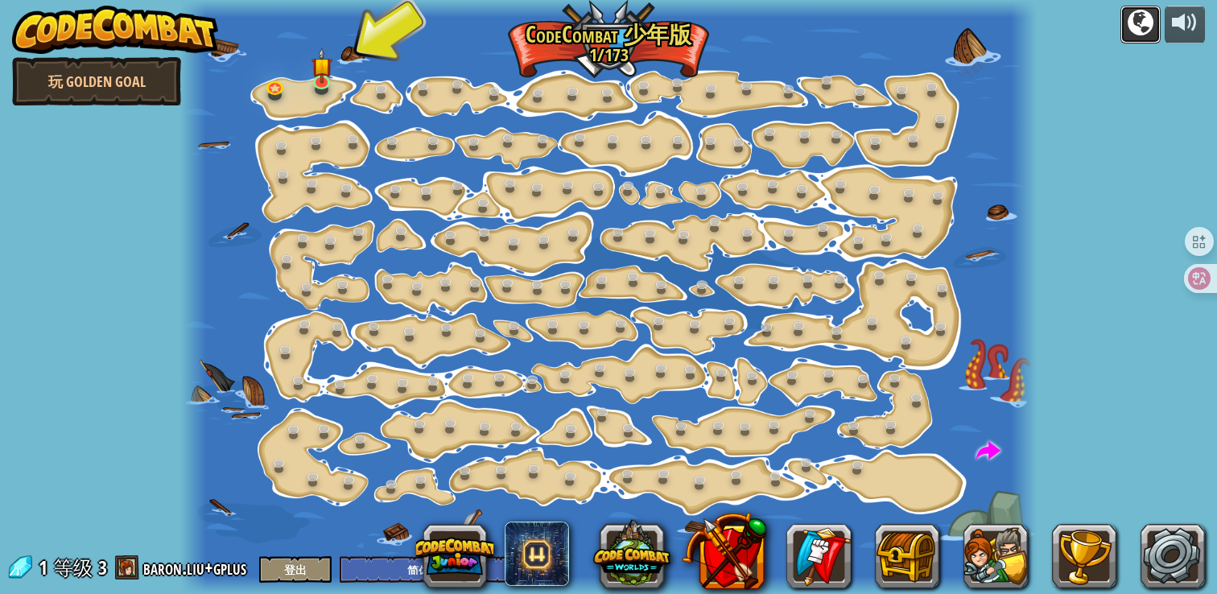
click at [1139, 27] on div at bounding box center [1141, 23] width 26 height 26
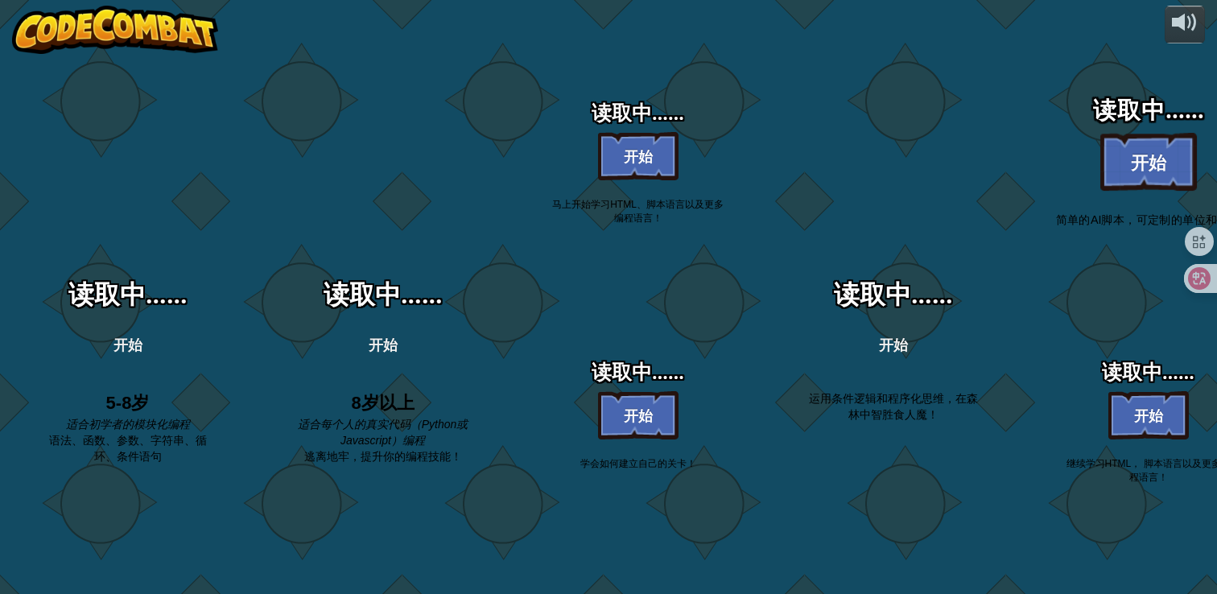
select select "zh-HANS"
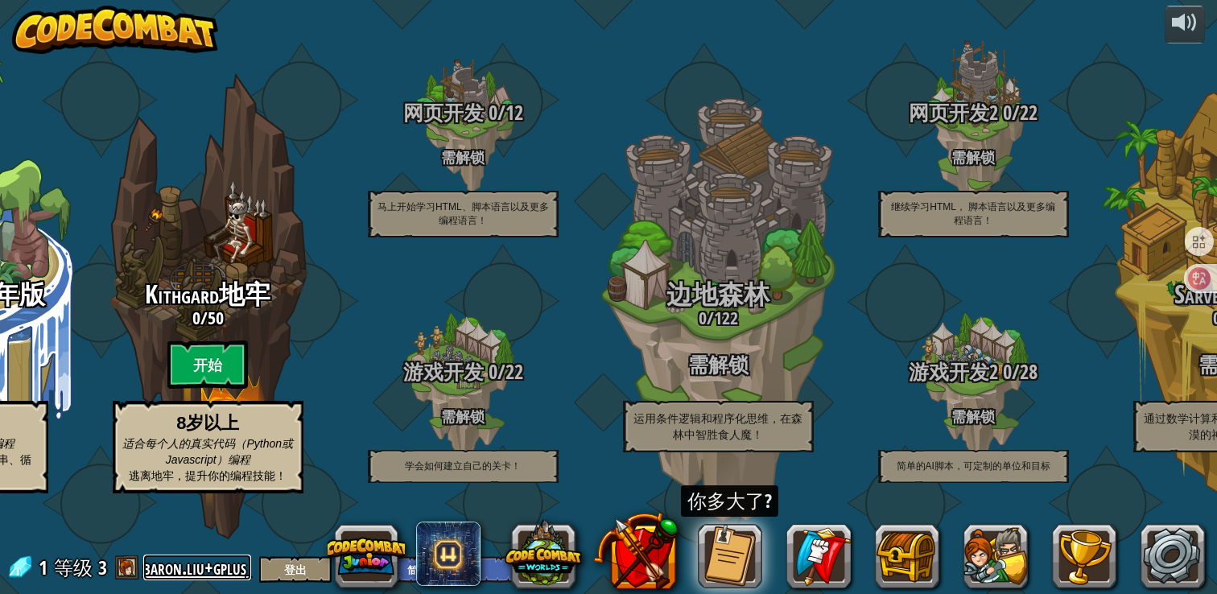
click at [200, 568] on link "baron.liu+gplus" at bounding box center [197, 568] width 108 height 26
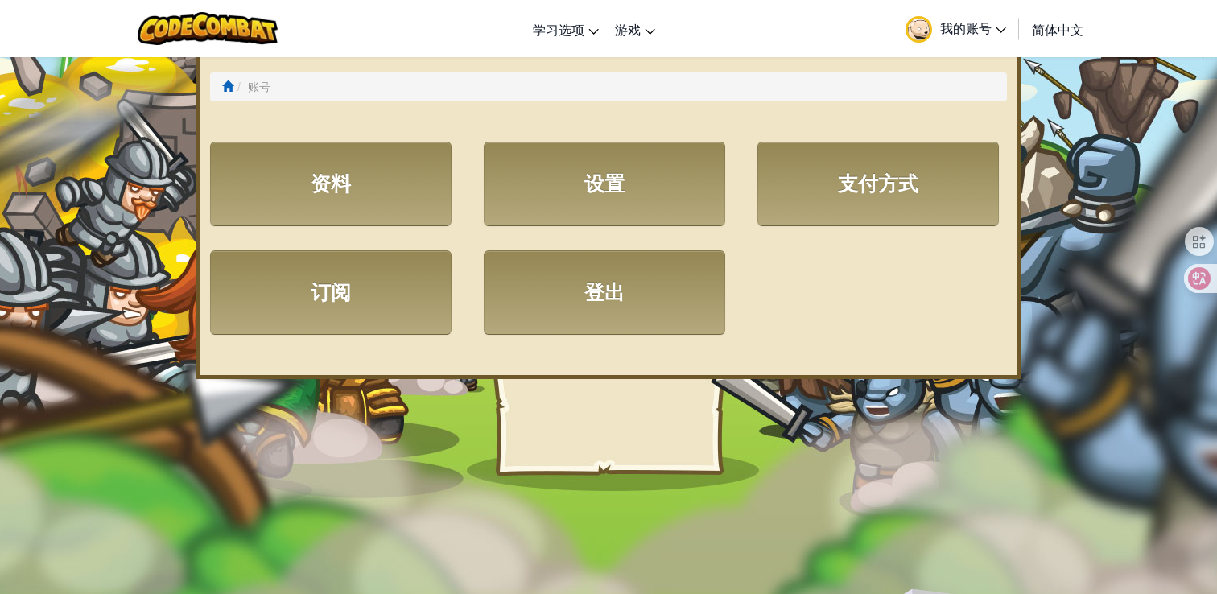
click at [349, 202] on link "资料" at bounding box center [331, 184] width 242 height 85
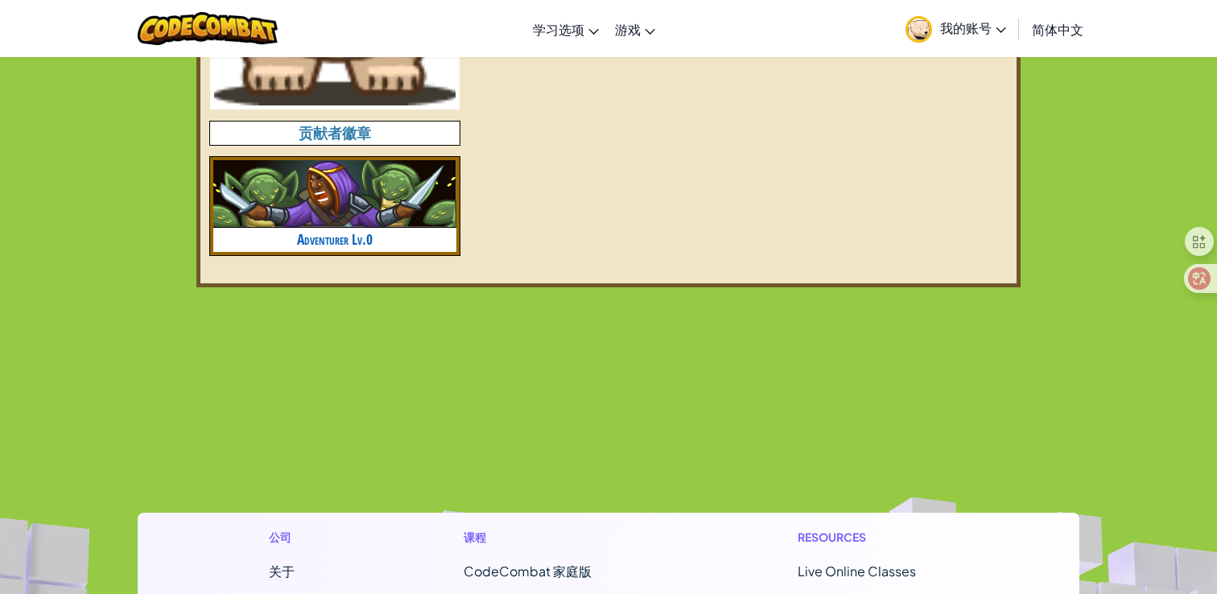
scroll to position [1058, 0]
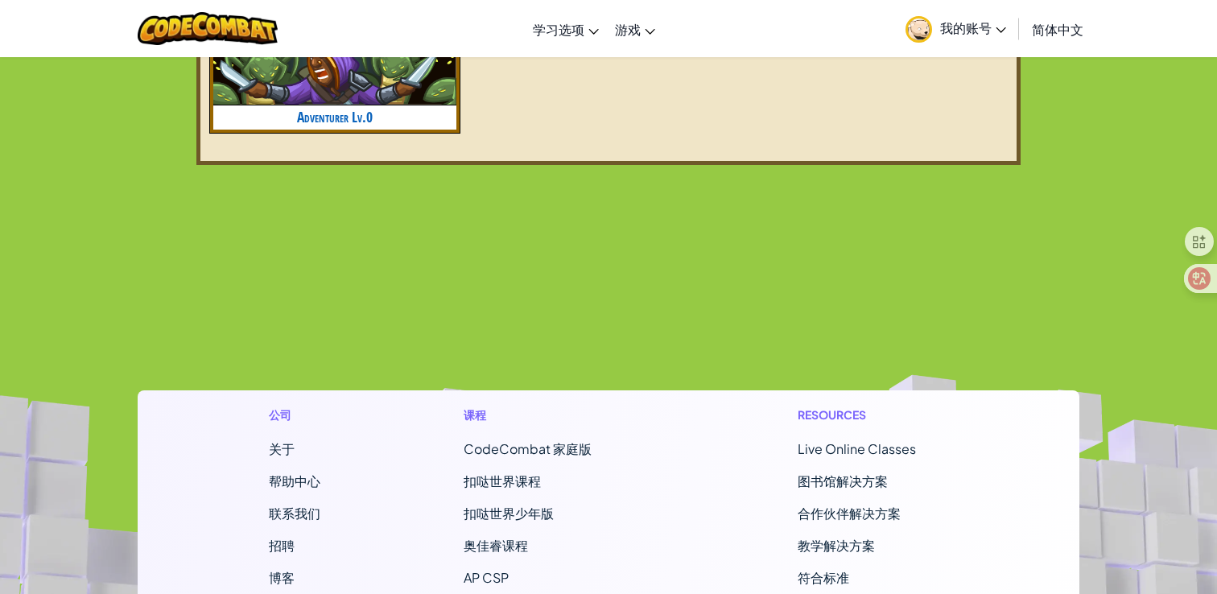
click at [1002, 40] on link "我的账号" at bounding box center [956, 28] width 117 height 51
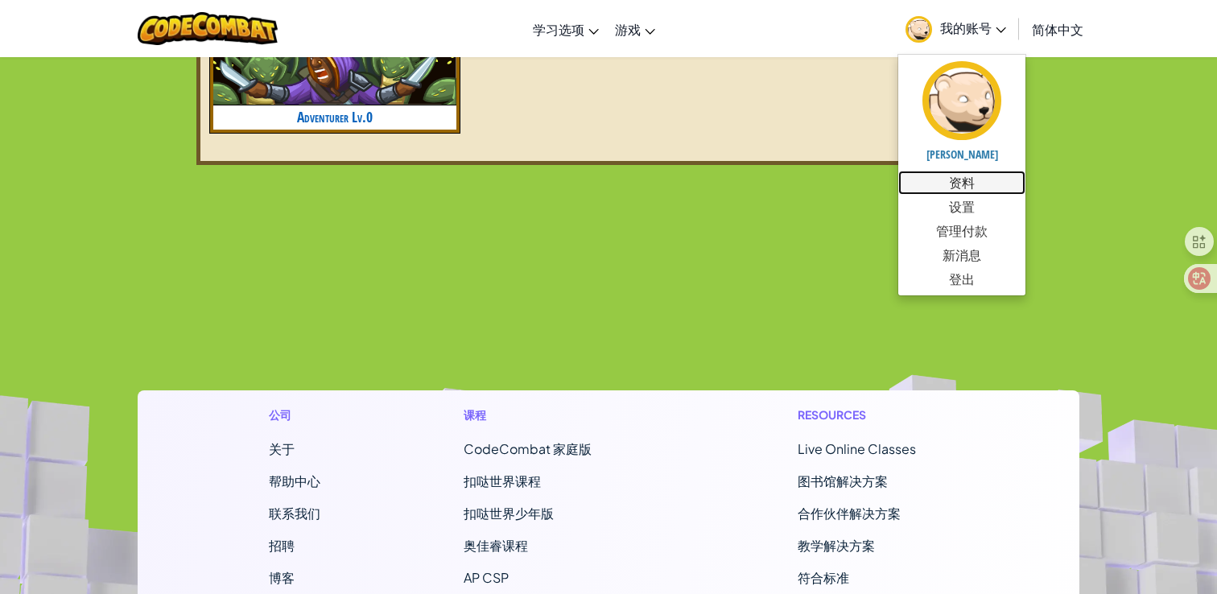
click at [969, 178] on link "资料" at bounding box center [962, 183] width 127 height 24
click at [967, 209] on link "设置" at bounding box center [962, 207] width 127 height 24
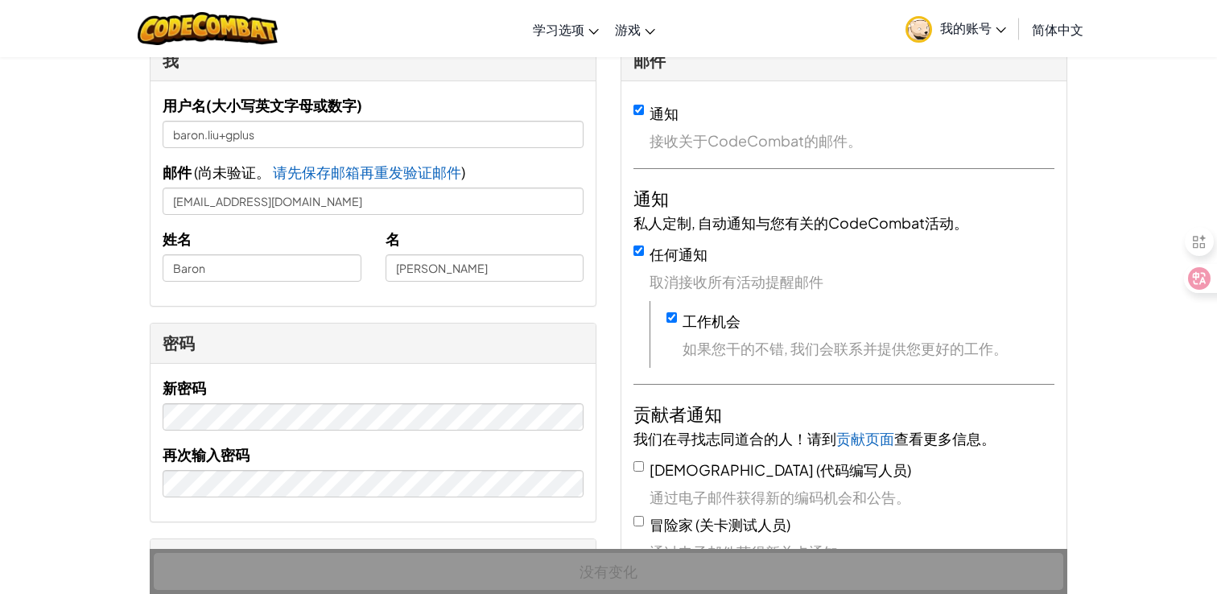
scroll to position [137, 0]
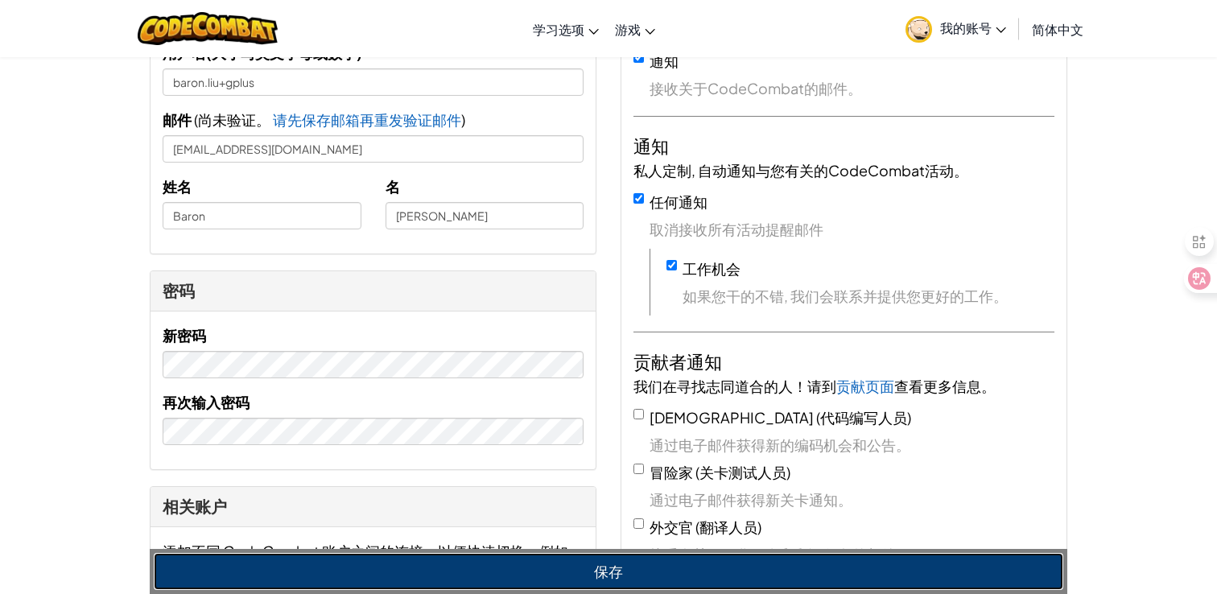
click at [622, 579] on button "保存" at bounding box center [609, 571] width 910 height 37
